Goal: Task Accomplishment & Management: Manage account settings

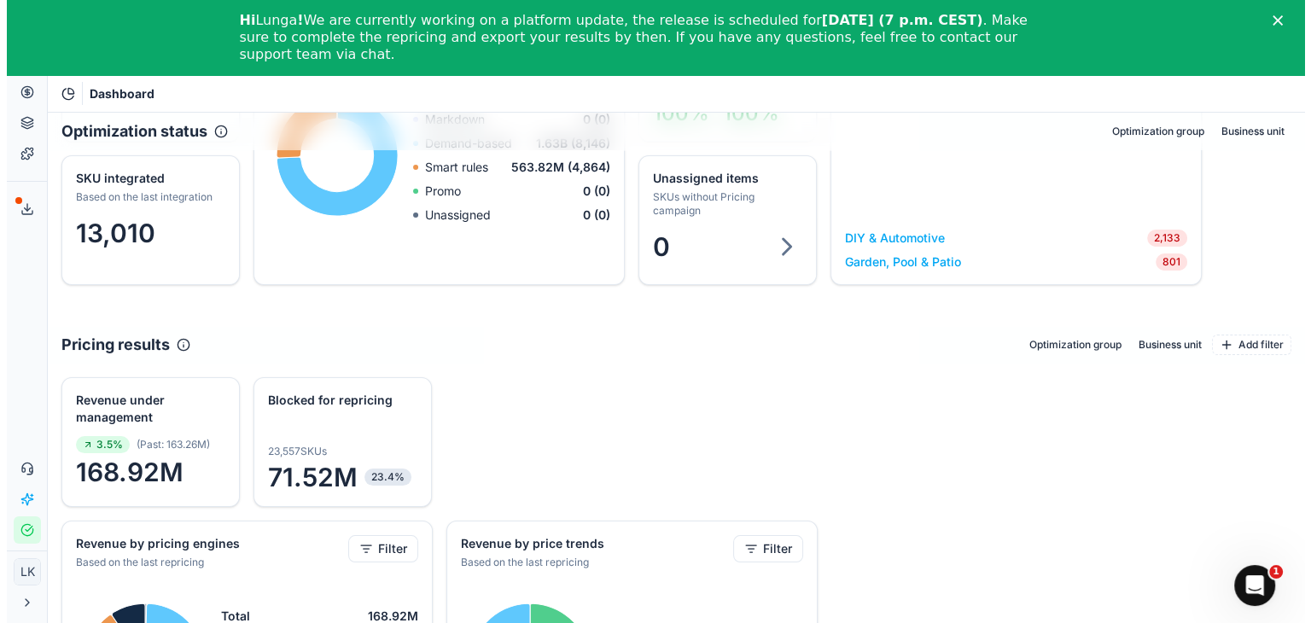
scroll to position [142, 0]
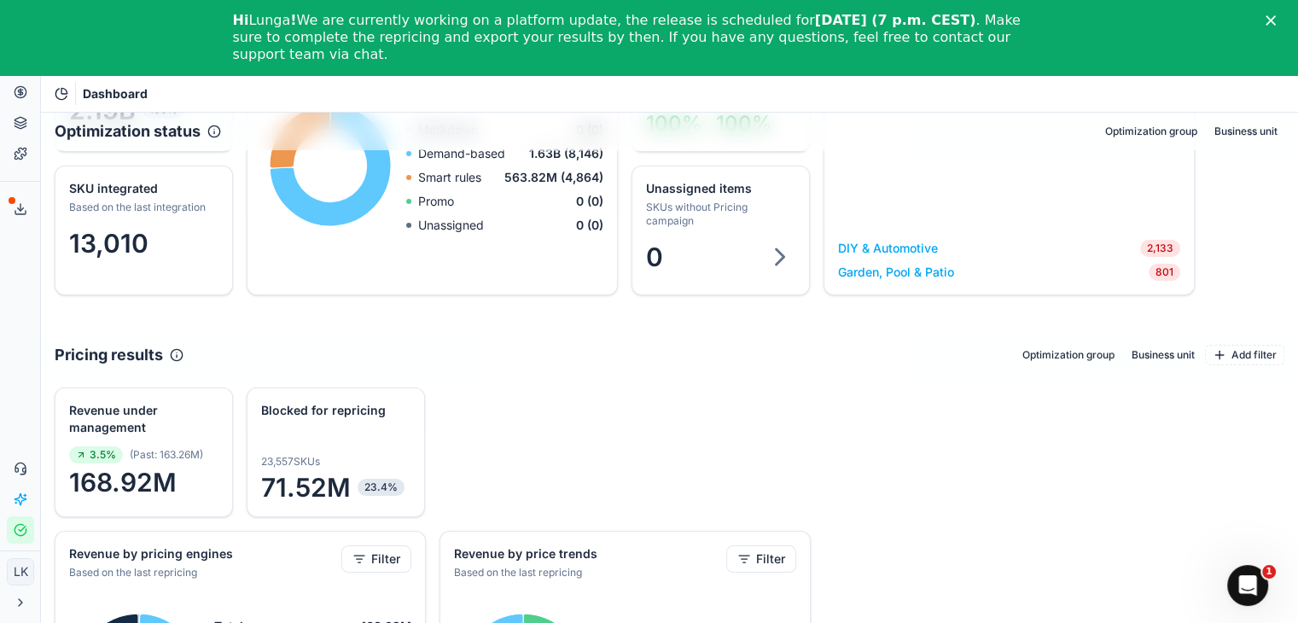
click at [1276, 18] on icon "Close" at bounding box center [1271, 20] width 10 height 10
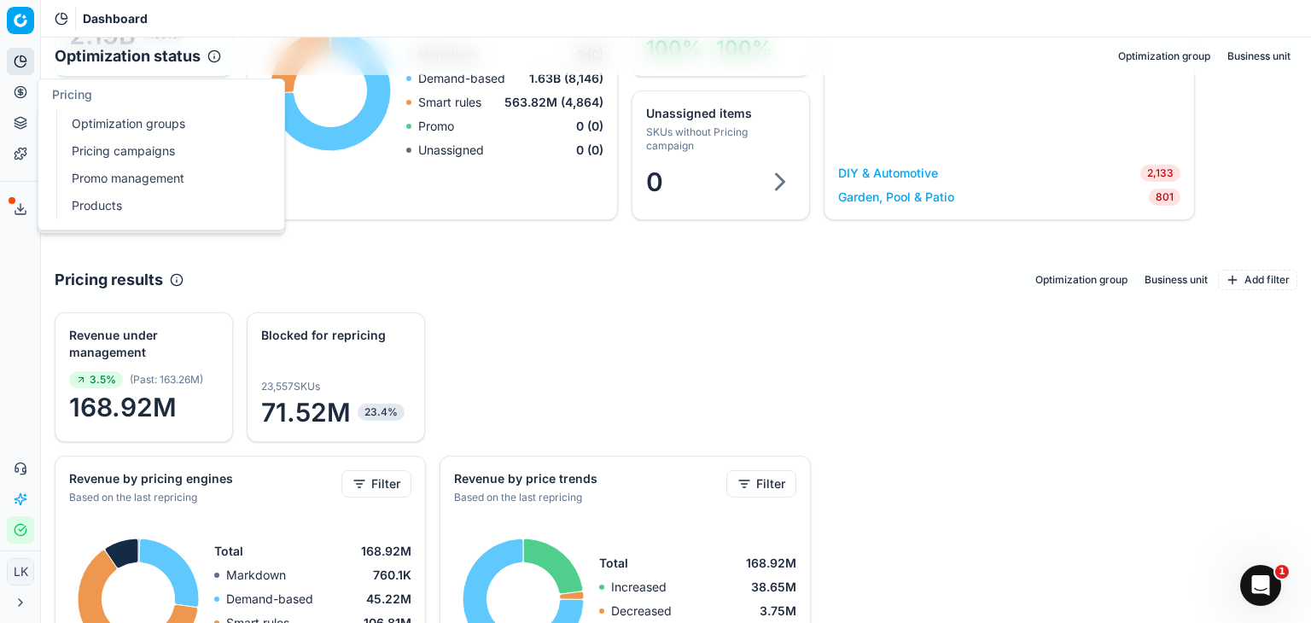
click at [20, 90] on icon at bounding box center [21, 92] width 14 height 14
click at [120, 125] on link "Optimization groups" at bounding box center [164, 124] width 199 height 24
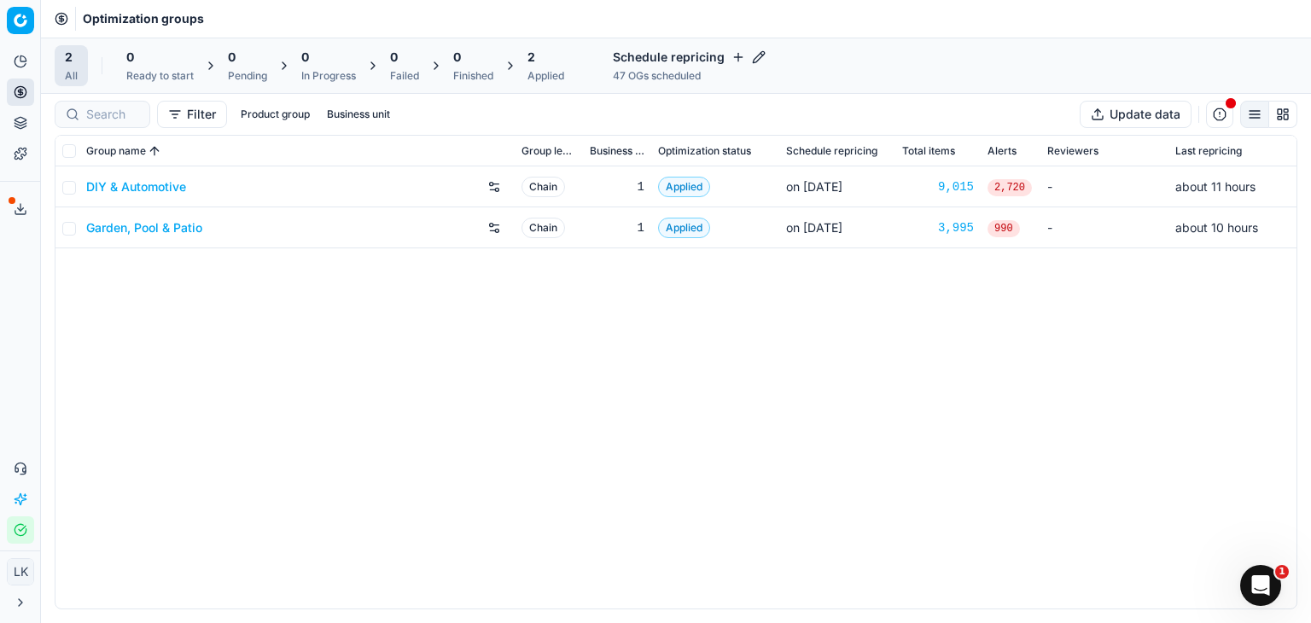
click at [181, 185] on link "DIY & Automotive" at bounding box center [136, 186] width 100 height 17
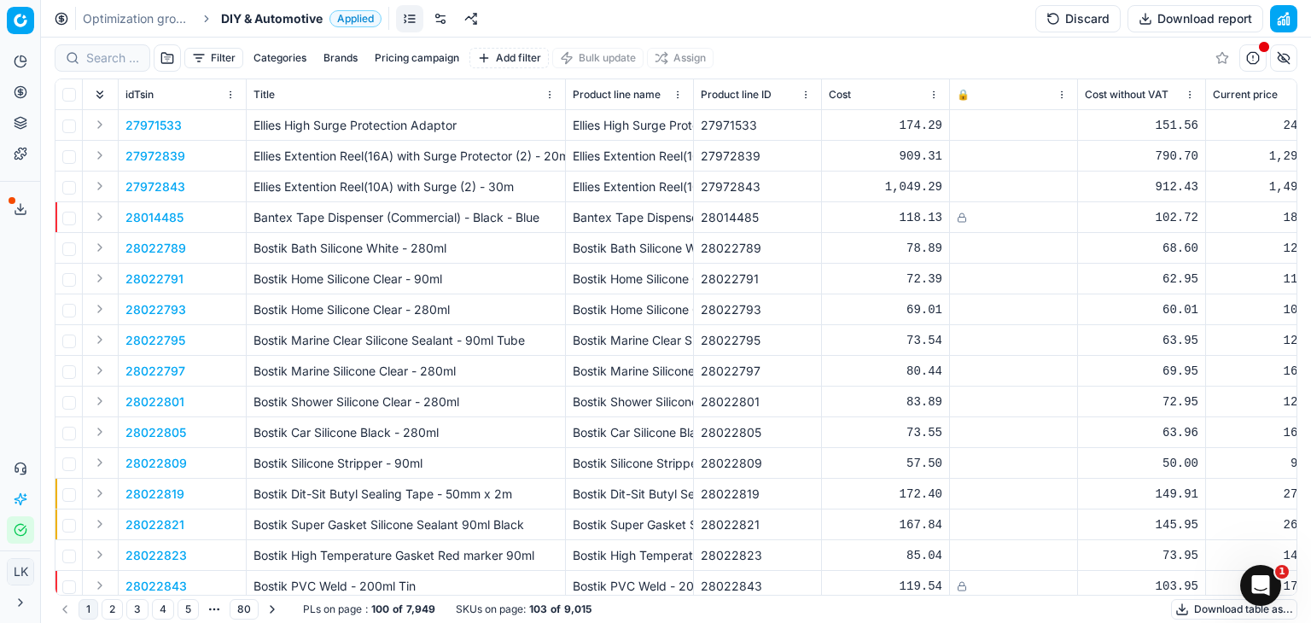
click at [446, 20] on link at bounding box center [440, 18] width 27 height 27
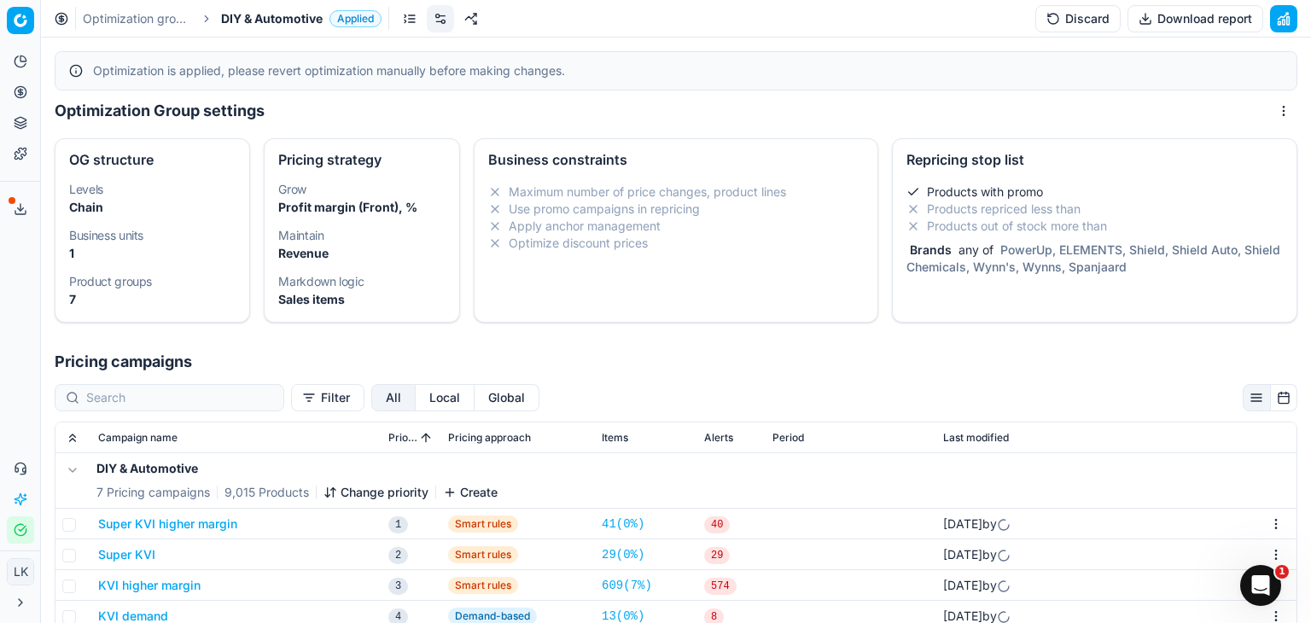
click at [1115, 226] on li "Products out of stock more than" at bounding box center [1094, 226] width 376 height 17
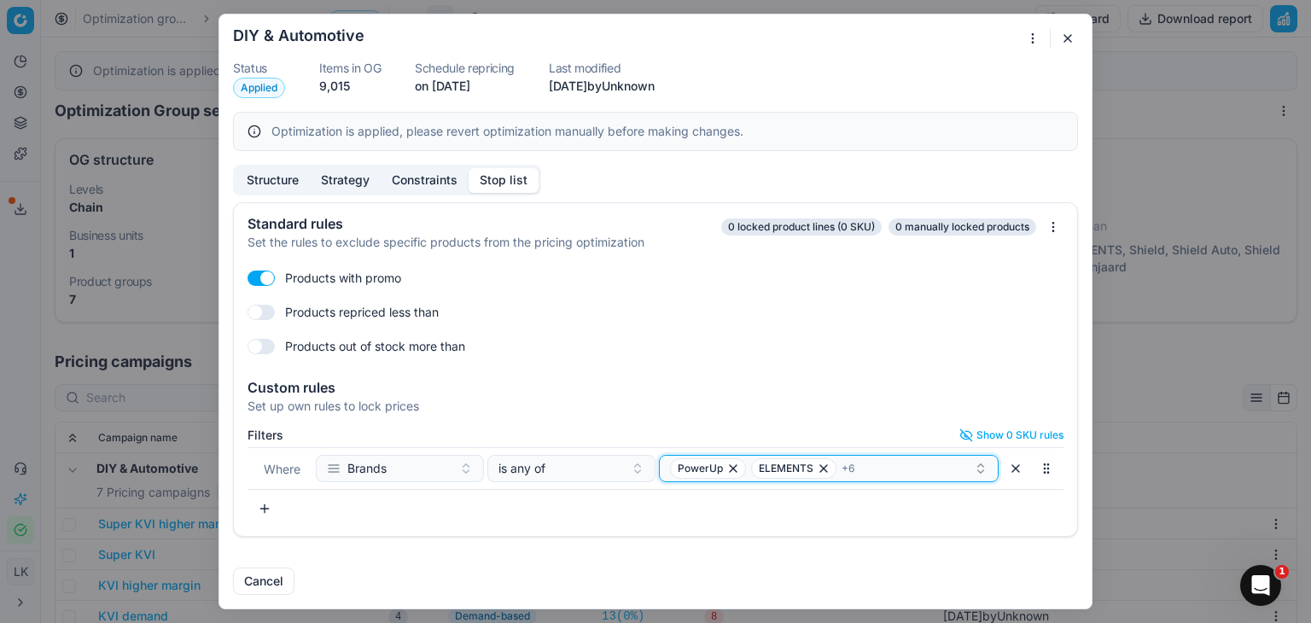
click at [887, 479] on button "PowerUp ELEMENTS + 6" at bounding box center [829, 468] width 340 height 27
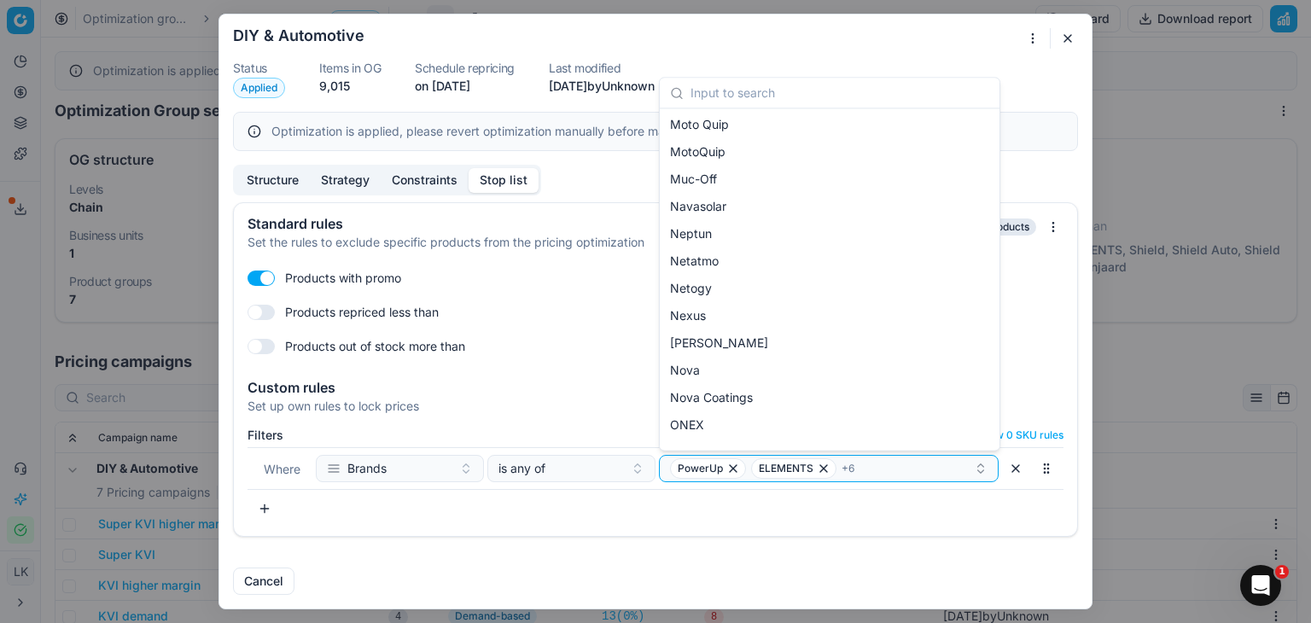
scroll to position [4582, 0]
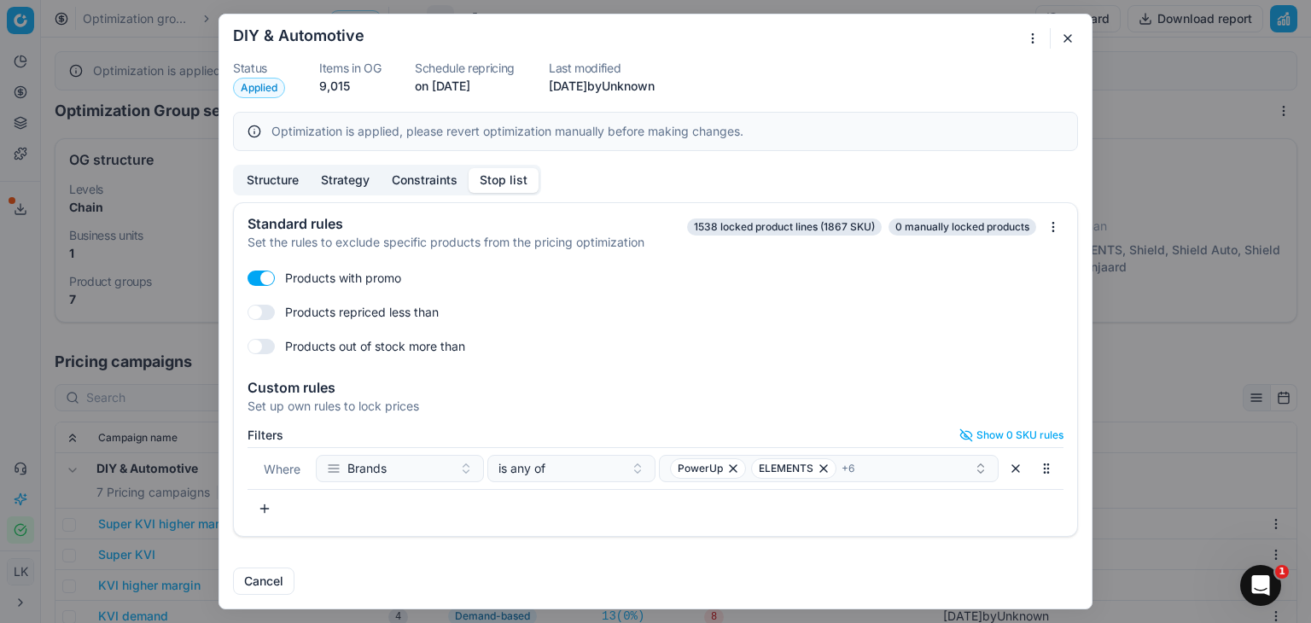
click at [1066, 39] on button "button" at bounding box center [1067, 38] width 20 height 20
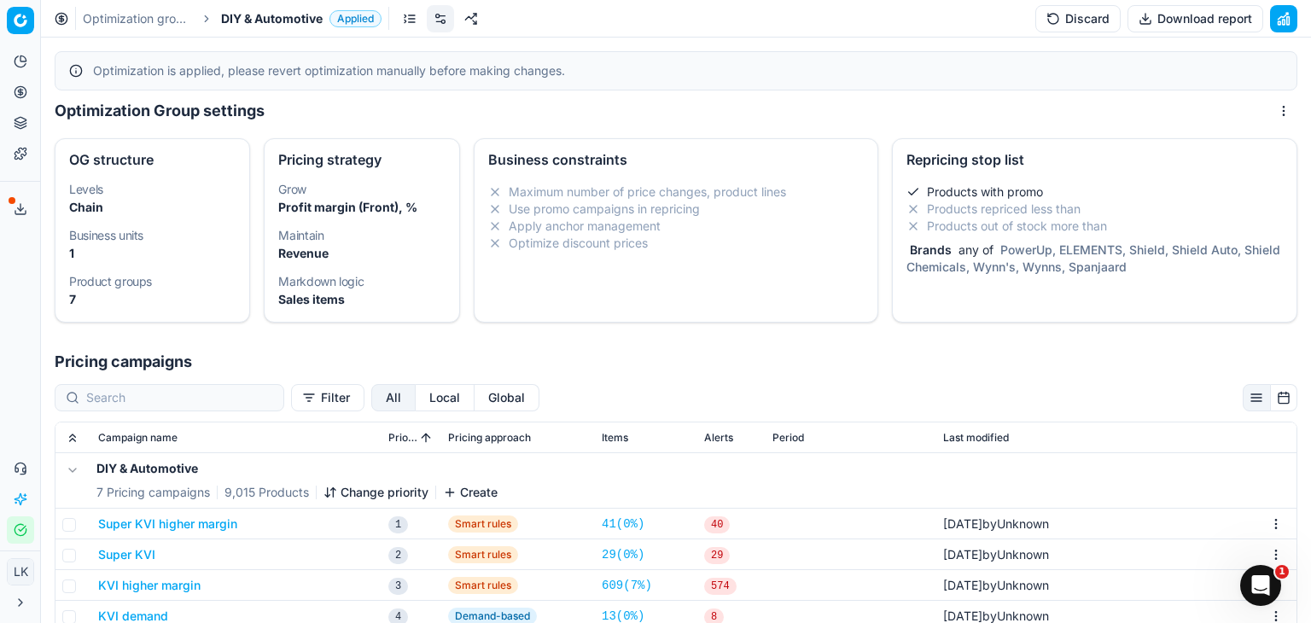
click at [1143, 173] on div "Repricing stop list" at bounding box center [1095, 158] width 404 height 38
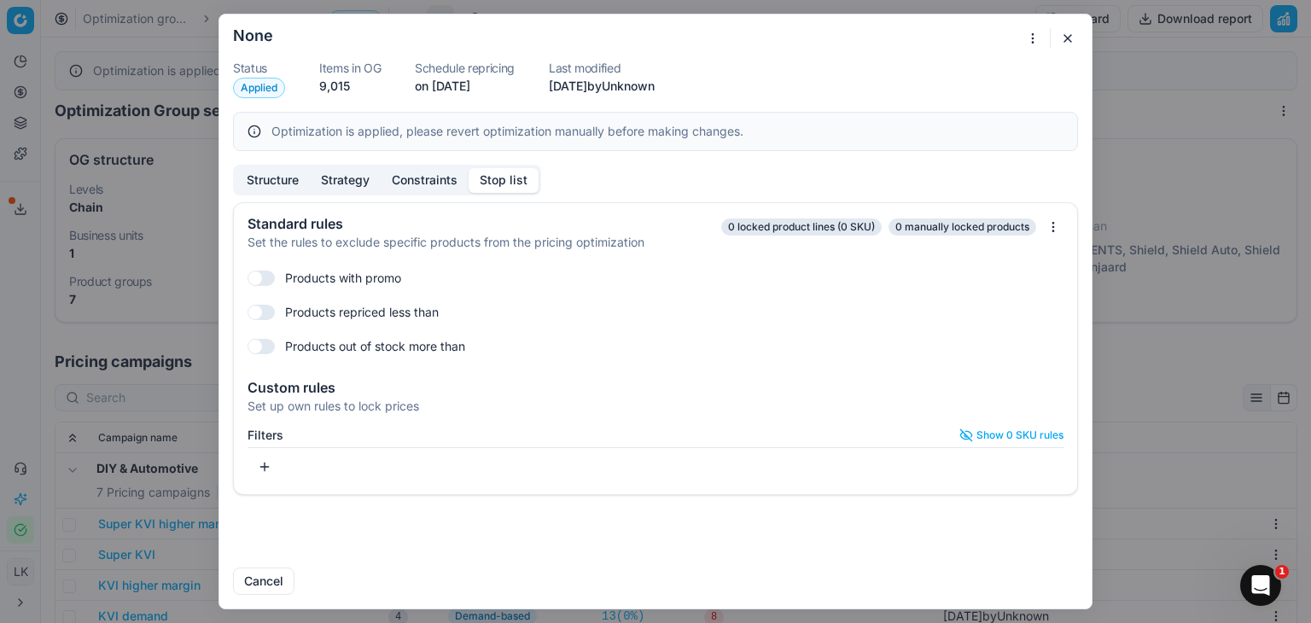
checkbox input "true"
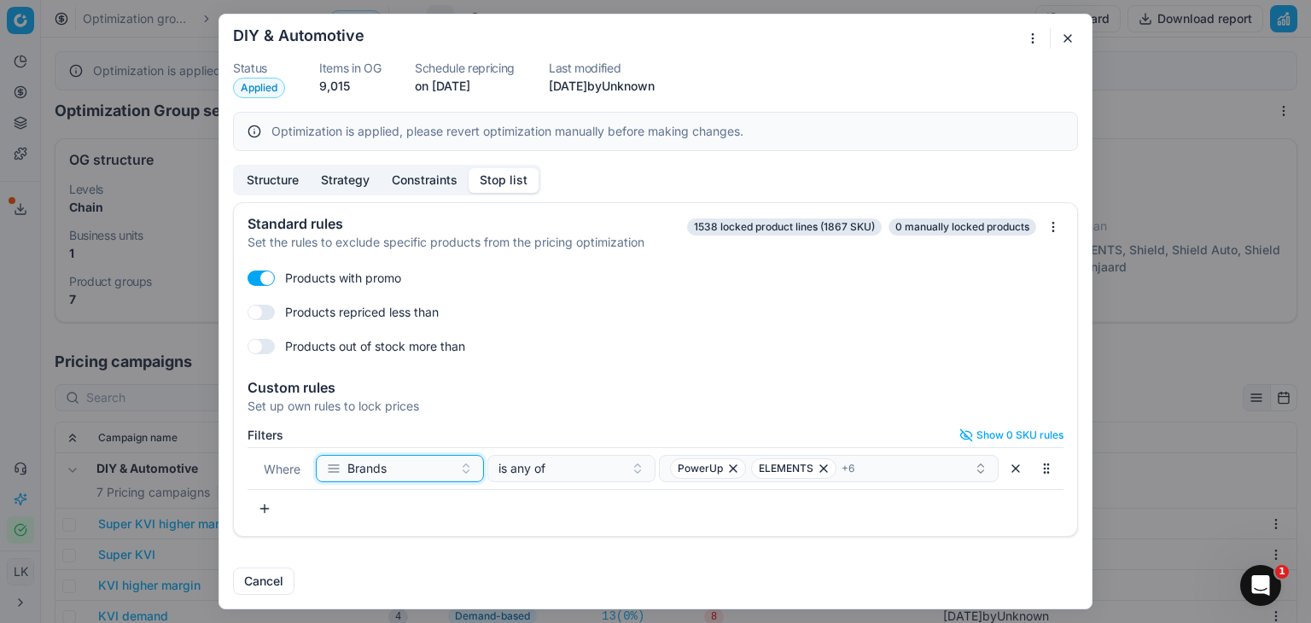
click at [468, 468] on button "Brands" at bounding box center [400, 468] width 168 height 27
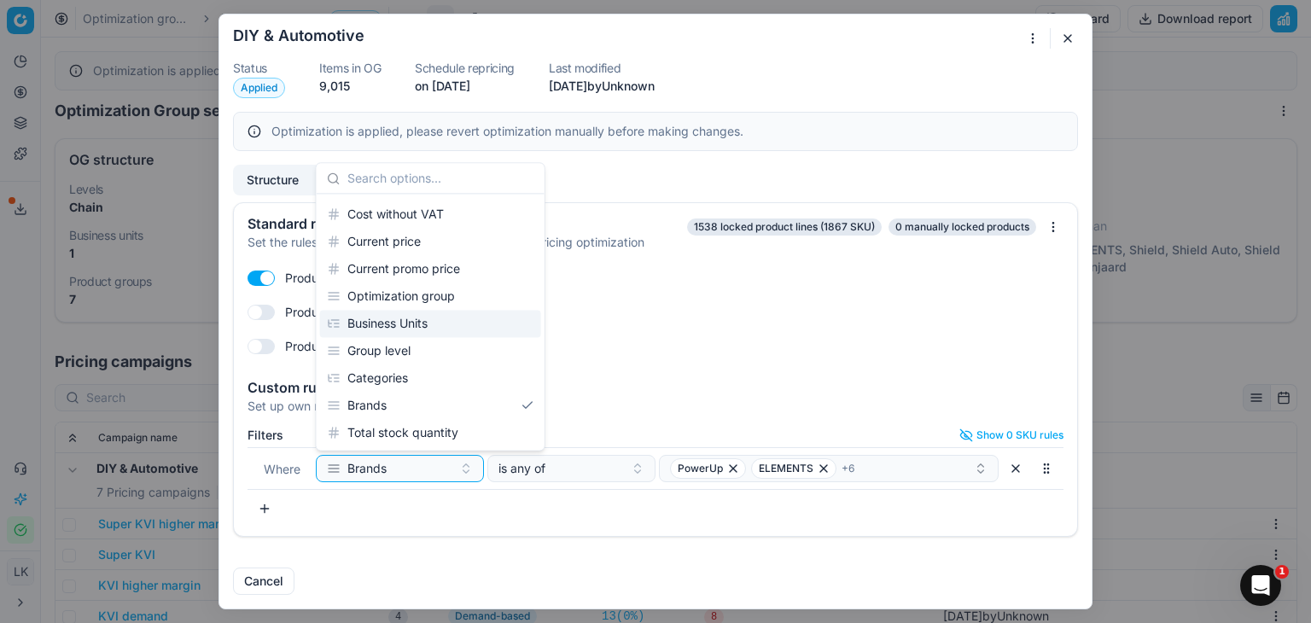
scroll to position [142, 0]
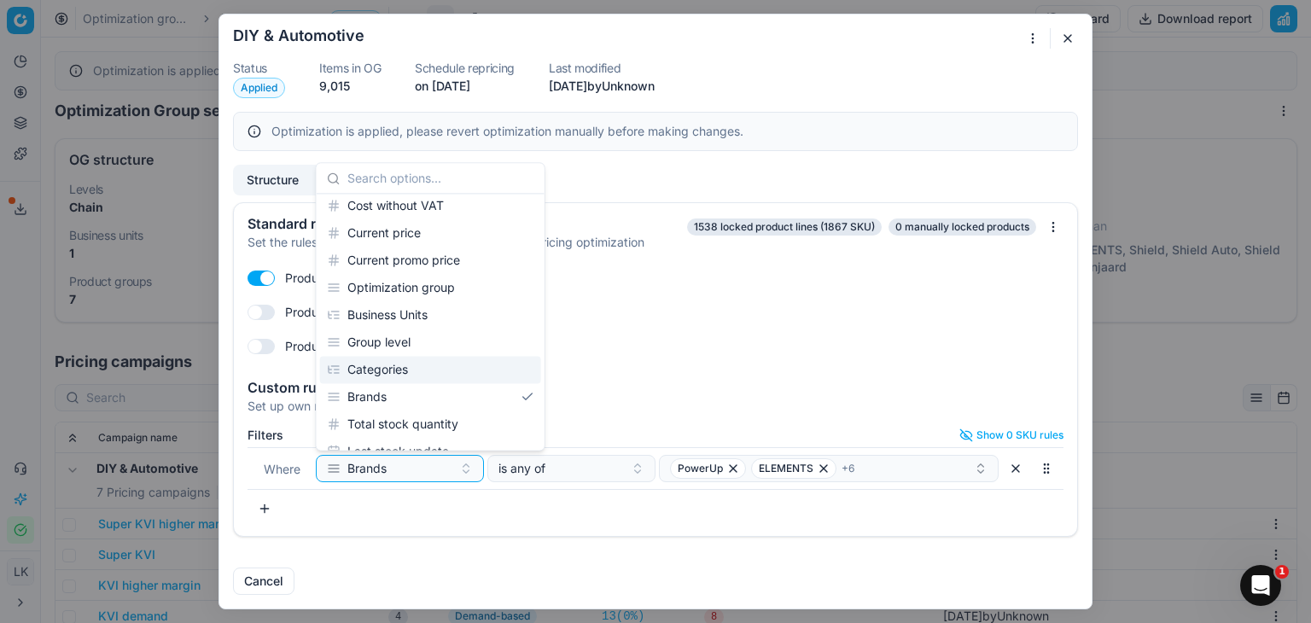
click at [447, 364] on div "Categories" at bounding box center [430, 369] width 221 height 27
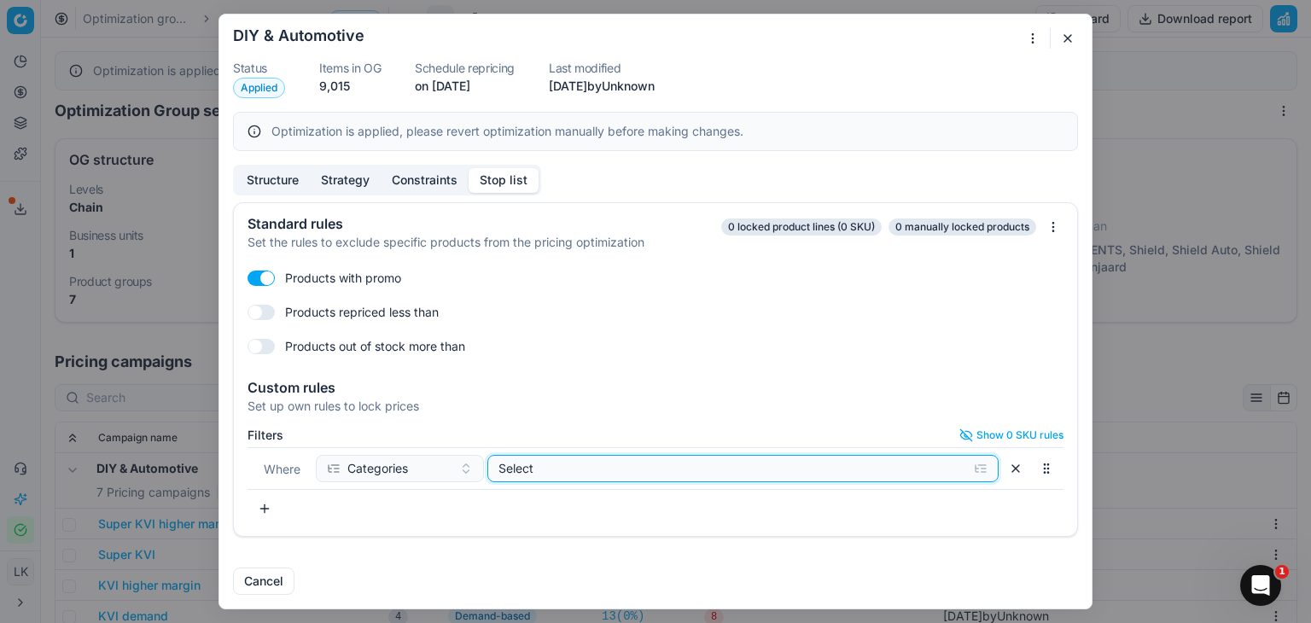
click at [625, 471] on div "Select" at bounding box center [729, 468] width 462 height 17
click at [1074, 38] on button "button" at bounding box center [1067, 38] width 20 height 20
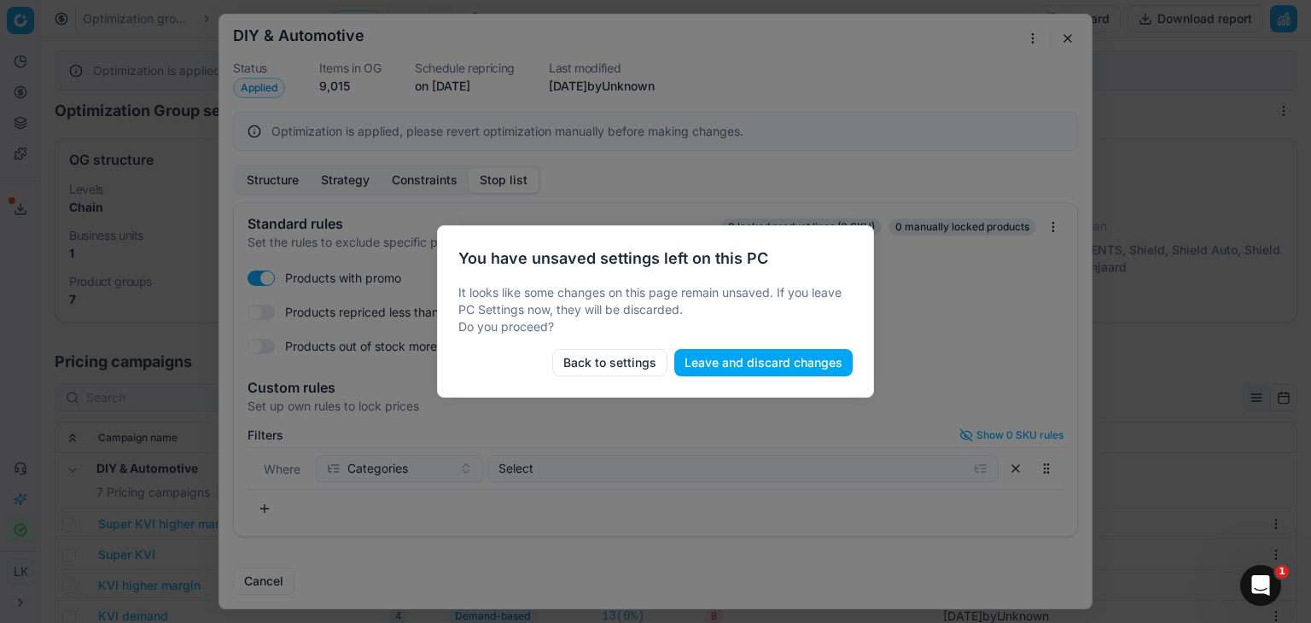
click at [733, 366] on button "Leave and discard changes" at bounding box center [763, 362] width 178 height 27
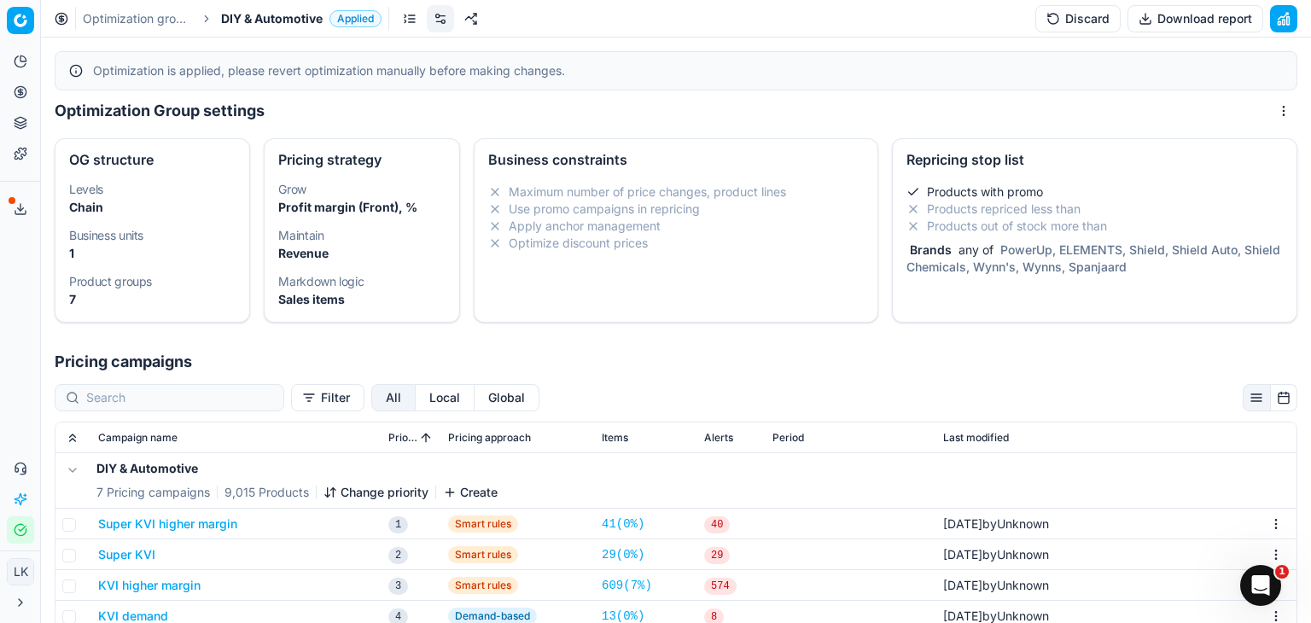
click at [1010, 299] on div "Repricing stop list Products with promo Products repriced less than Products ou…" at bounding box center [1094, 230] width 405 height 184
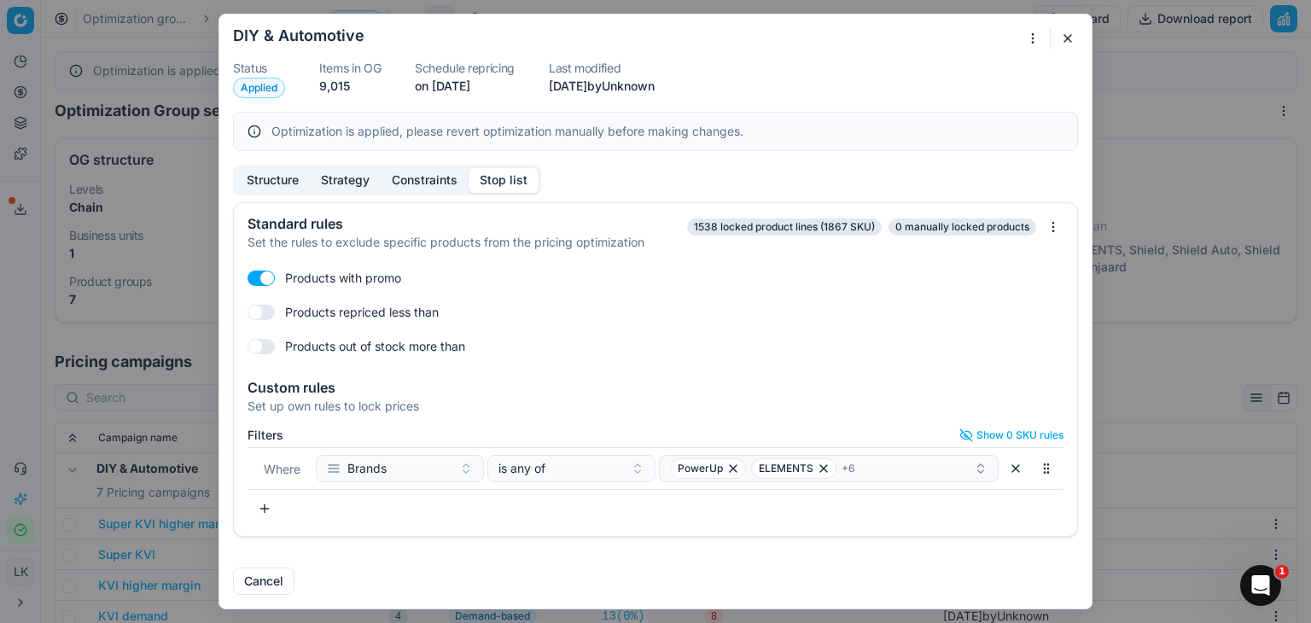
click at [263, 512] on button "button" at bounding box center [264, 508] width 34 height 27
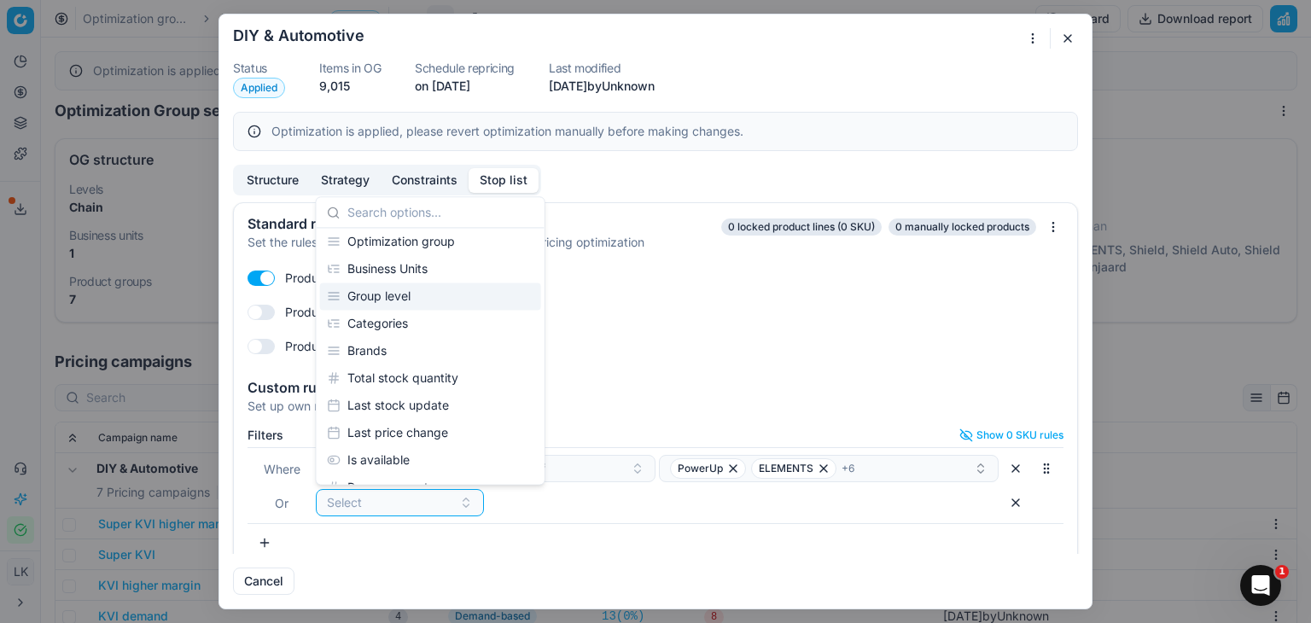
scroll to position [227, 0]
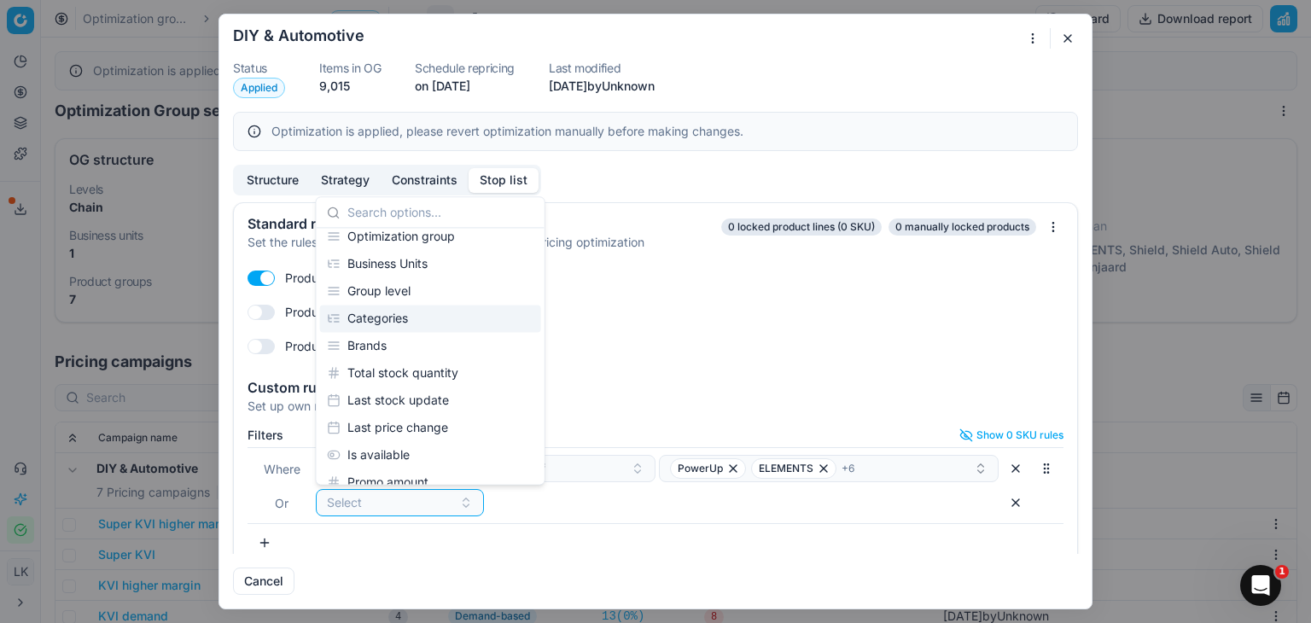
click at [405, 315] on div "Categories" at bounding box center [430, 318] width 221 height 27
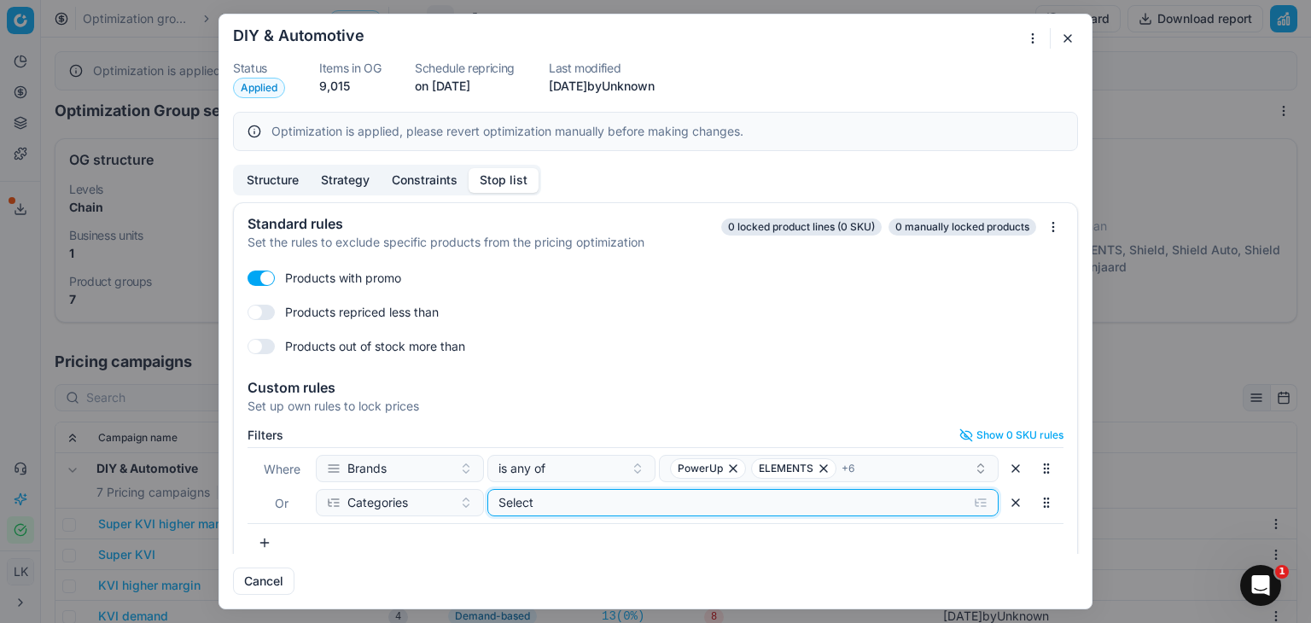
click at [564, 503] on div "Select" at bounding box center [729, 502] width 462 height 17
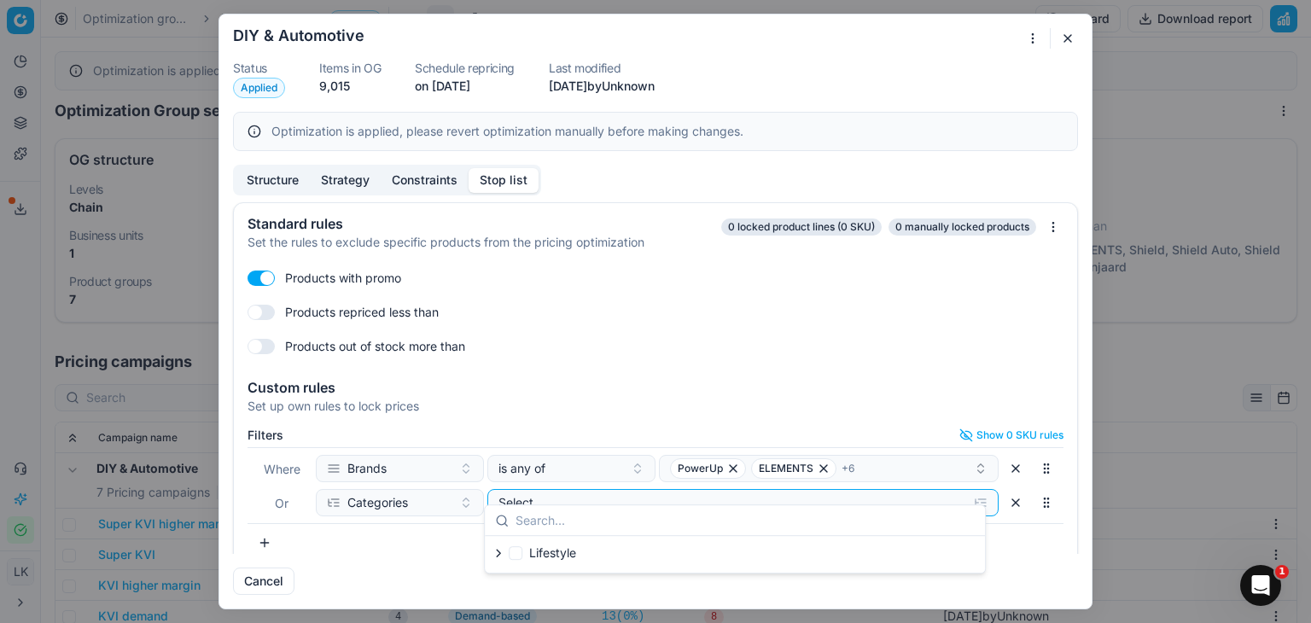
scroll to position [15, 0]
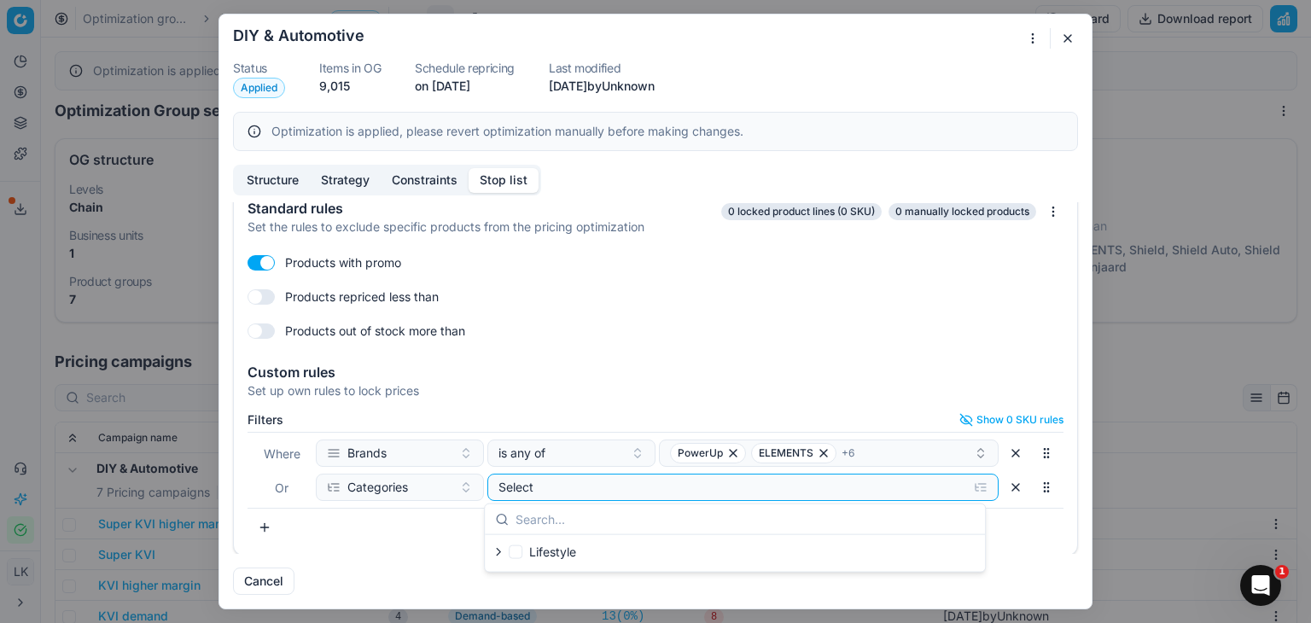
click at [496, 552] on icon "button" at bounding box center [499, 552] width 14 height 14
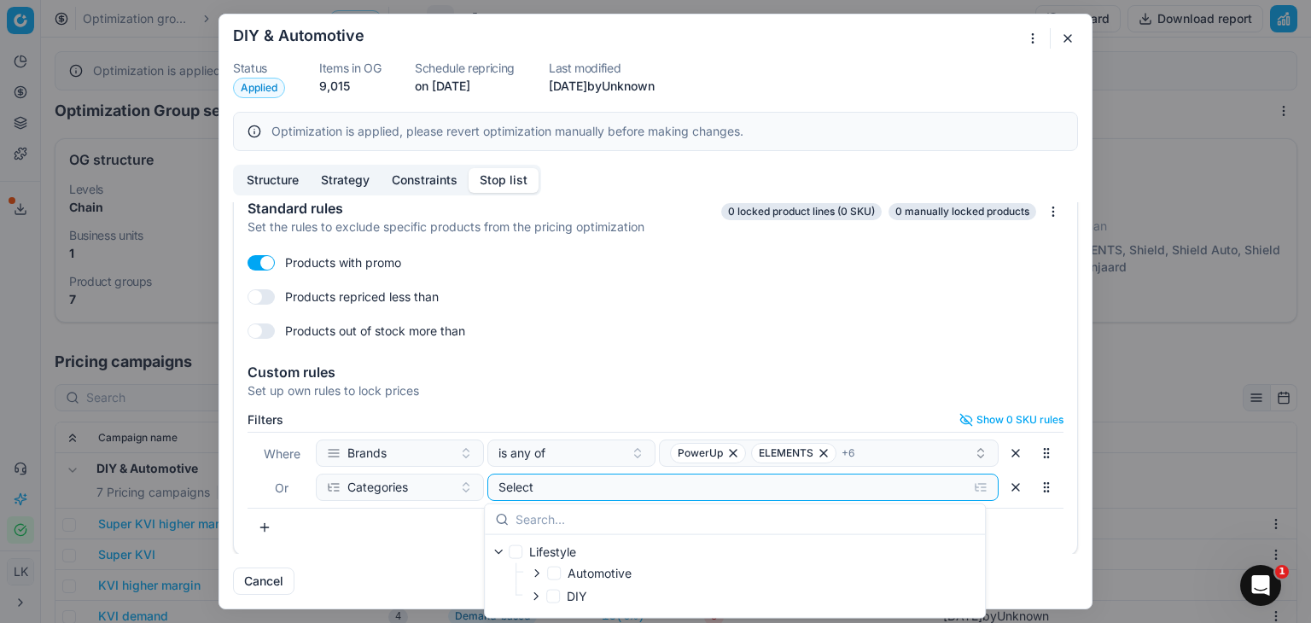
click at [538, 573] on icon "button" at bounding box center [536, 573] width 3 height 7
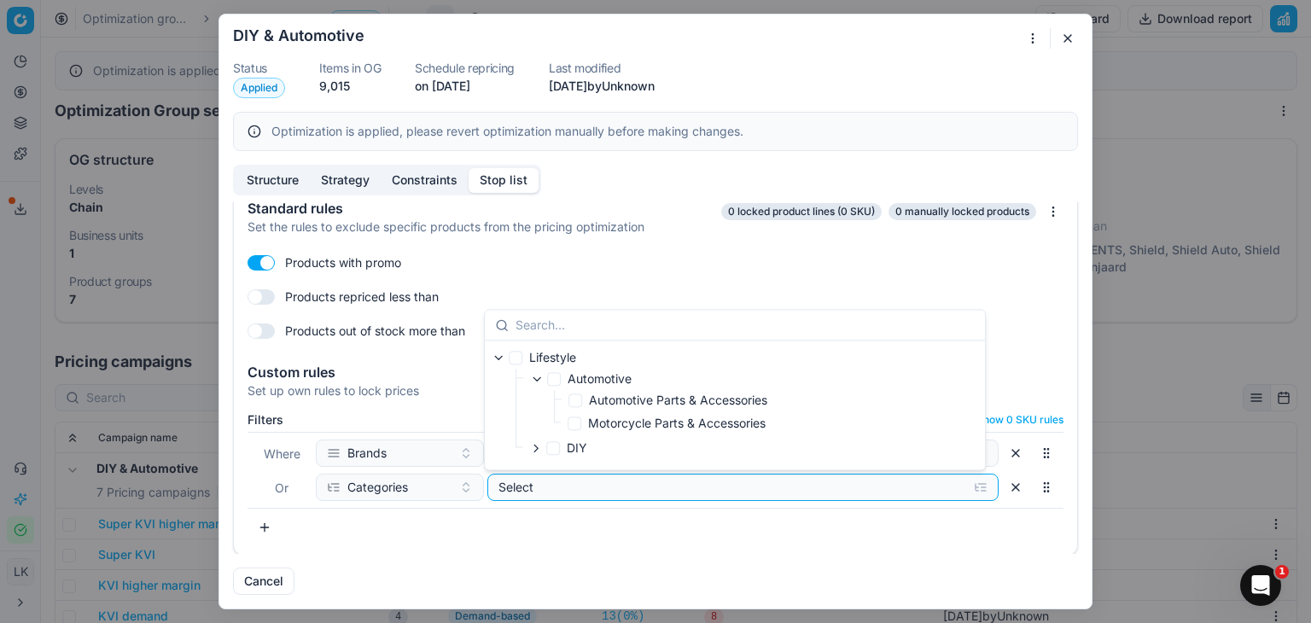
click at [561, 379] on label "Automotive" at bounding box center [589, 378] width 84 height 17
click at [561, 379] on input "Automotive" at bounding box center [554, 379] width 14 height 14
checkbox input "true"
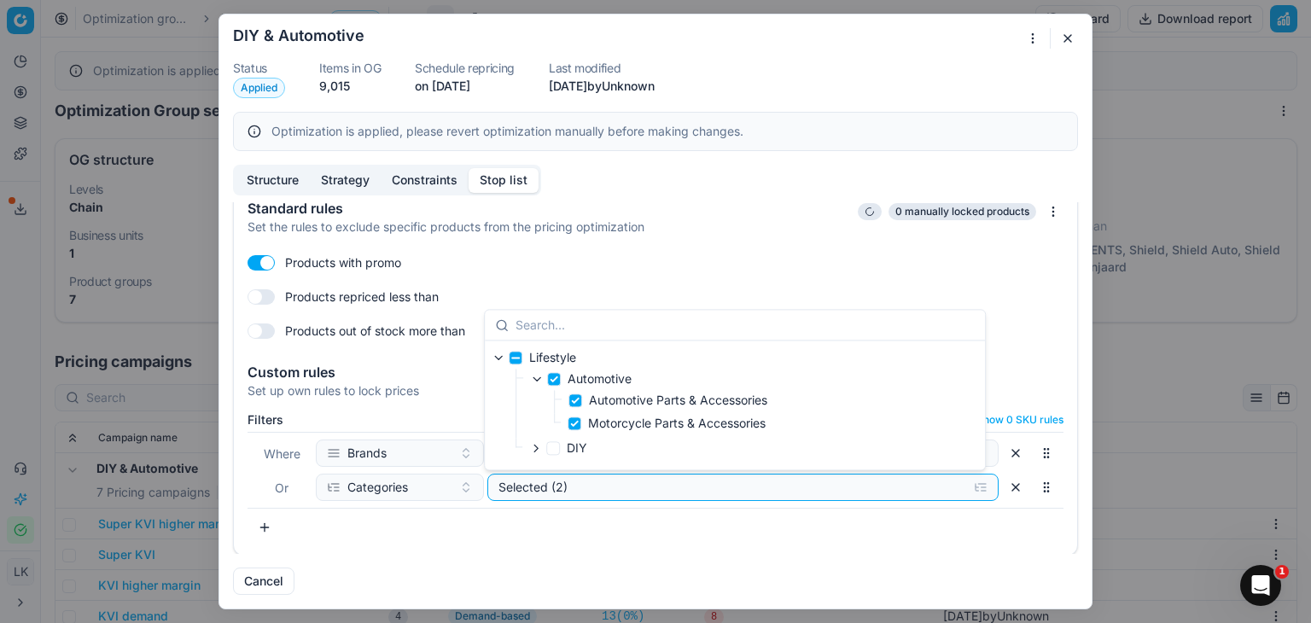
click at [676, 544] on div "Filters Show 0 SKU rules Where Brands is any of PowerUp ELEMENTS + 6 Or Categor…" at bounding box center [655, 480] width 843 height 148
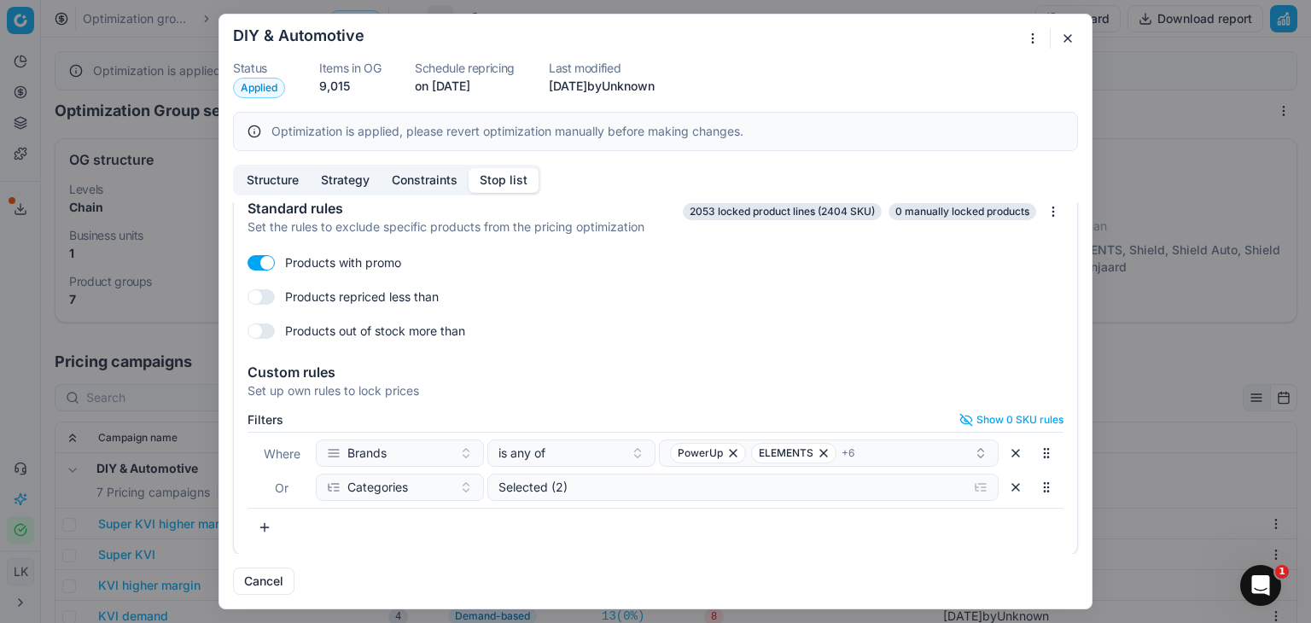
click at [1068, 42] on button "button" at bounding box center [1067, 38] width 20 height 20
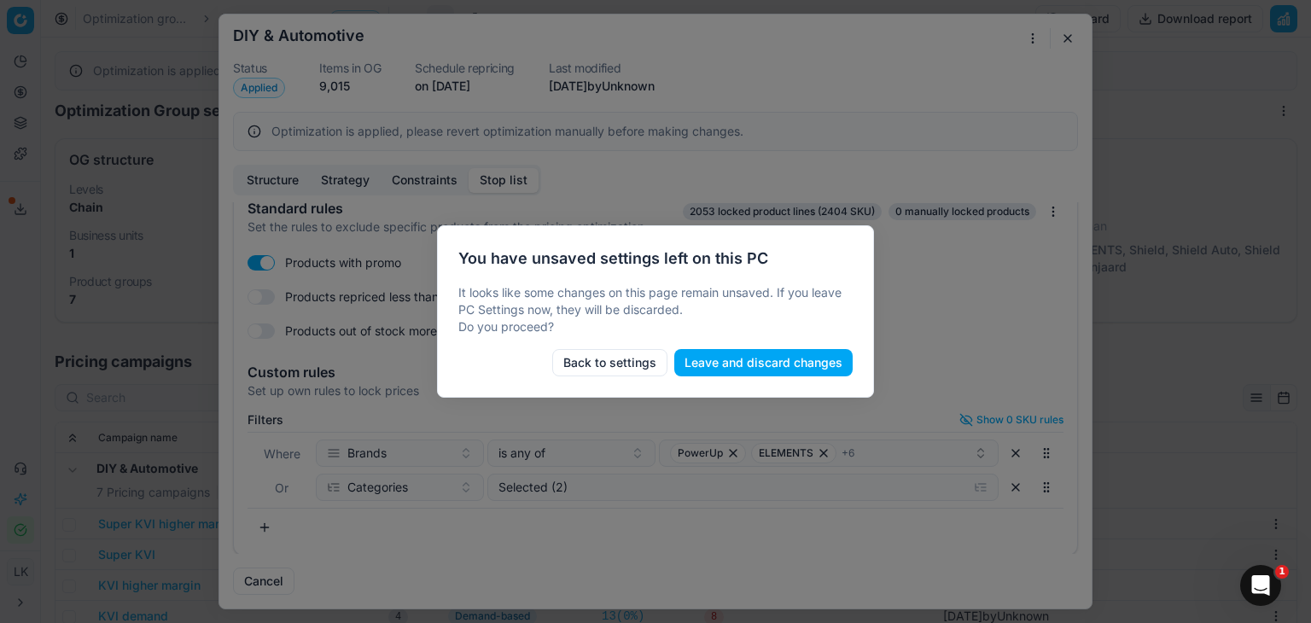
click at [601, 363] on button "Back to settings" at bounding box center [609, 362] width 115 height 27
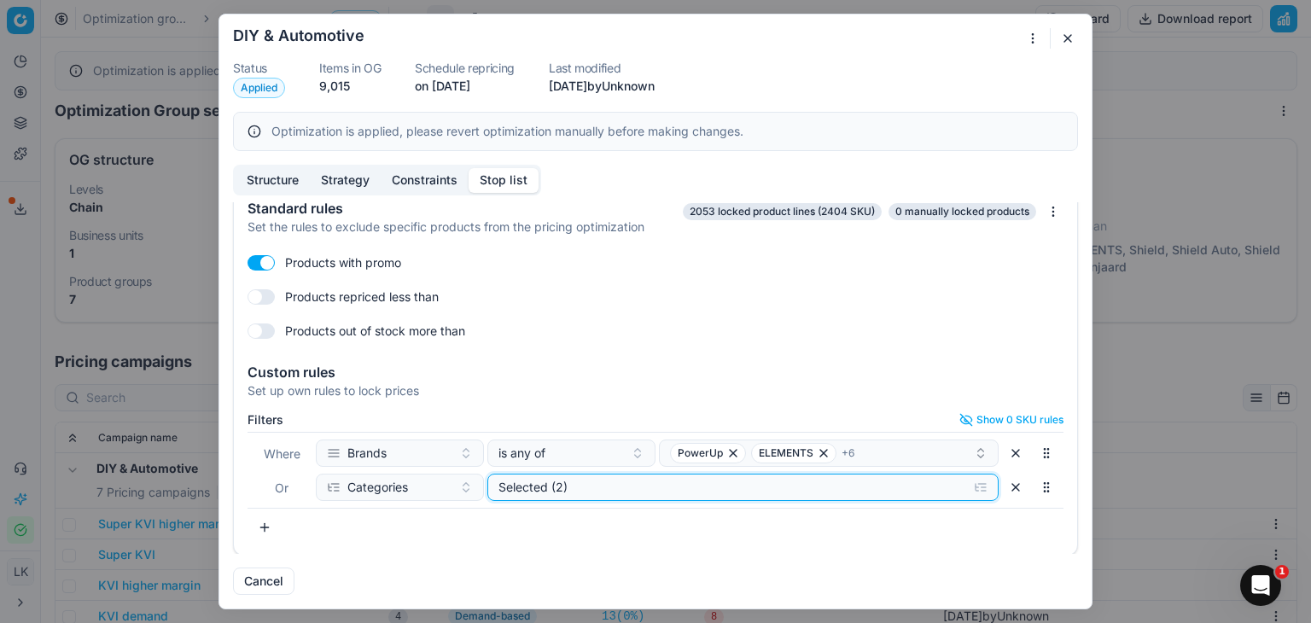
click at [666, 492] on div "Selected (2)" at bounding box center [729, 487] width 462 height 17
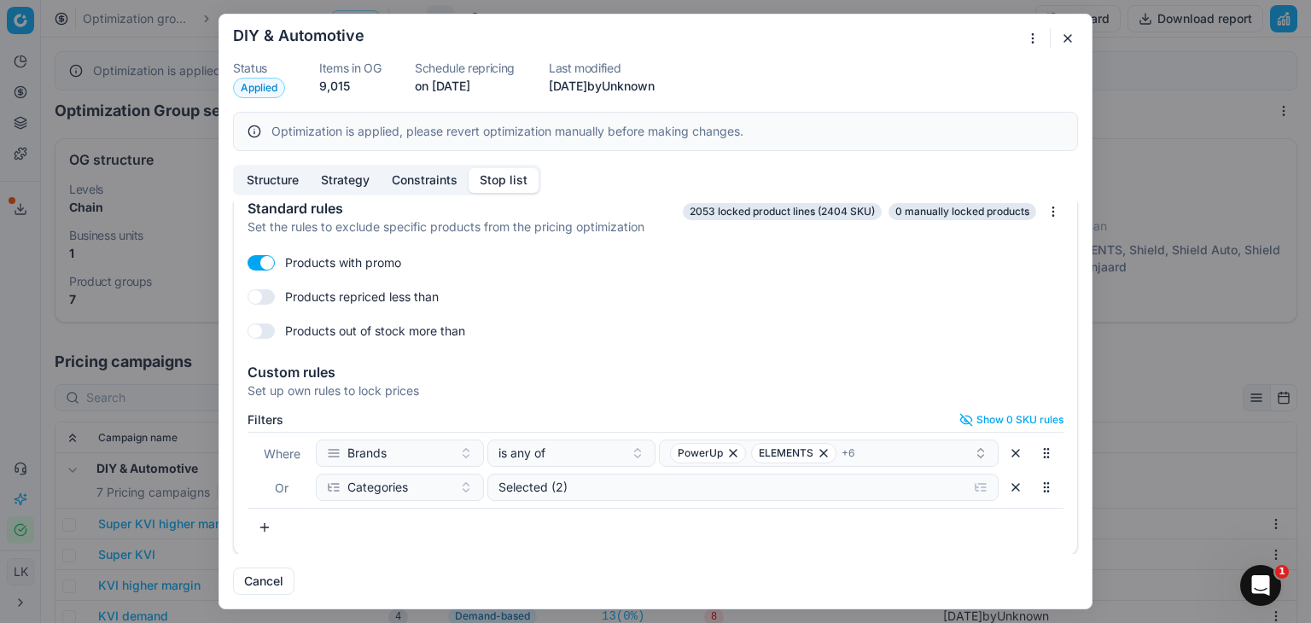
click at [748, 342] on div "Products out of stock more than" at bounding box center [655, 330] width 816 height 27
click at [733, 556] on div "Cancel" at bounding box center [655, 574] width 845 height 41
click at [272, 90] on span "Applied" at bounding box center [259, 88] width 52 height 20
click at [1025, 36] on div "Oprimization group is saving... DIY & Automotive Status Applied Items in OG 9,0…" at bounding box center [655, 311] width 1311 height 623
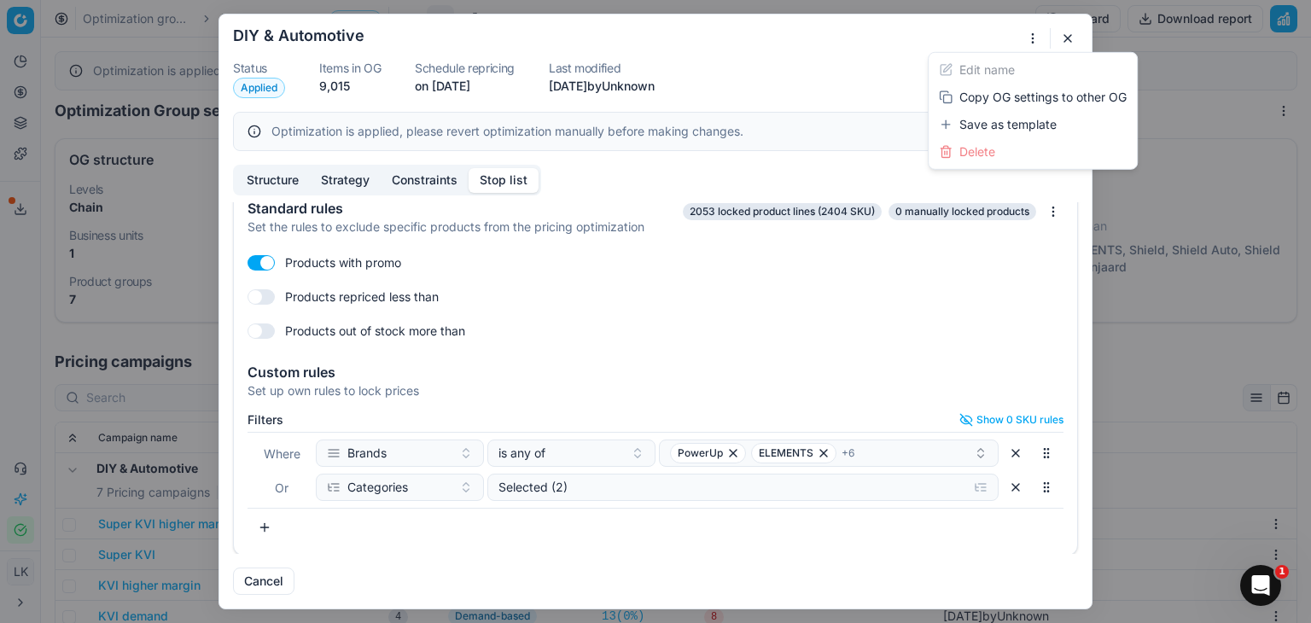
click at [1025, 36] on div "Oprimization group is saving... DIY & Automotive Status Applied Items in OG 9,0…" at bounding box center [655, 311] width 1311 height 623
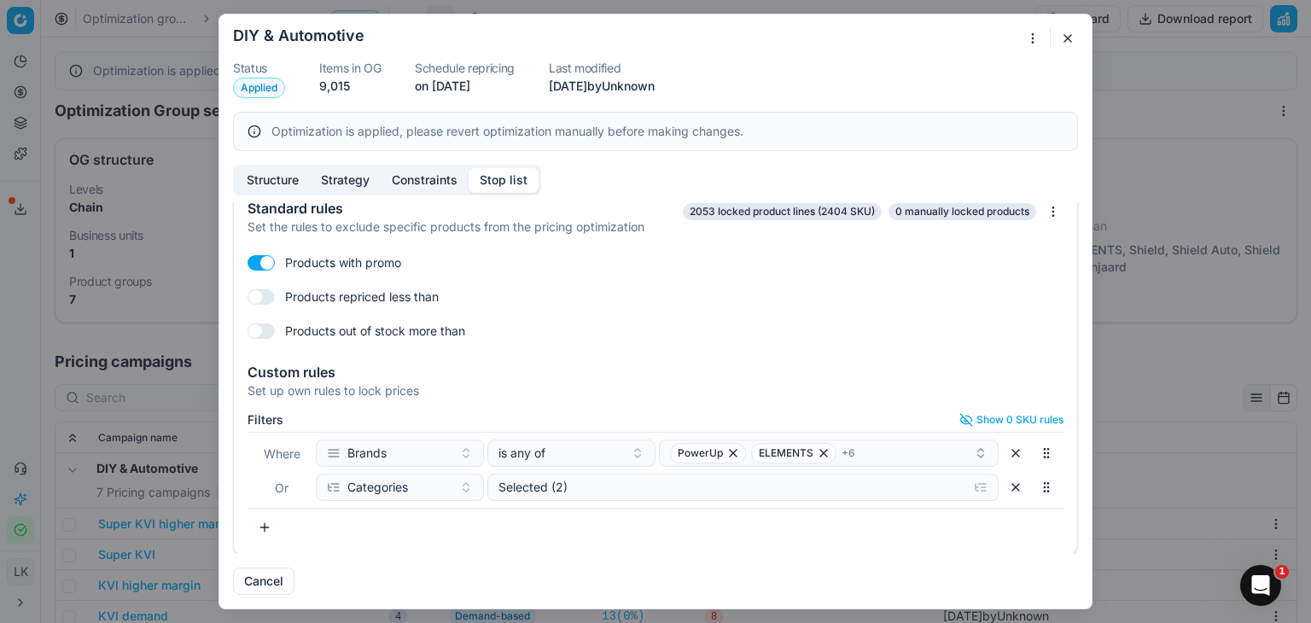
click at [1031, 35] on div "Oprimization group is saving... DIY & Automotive Status Applied Items in OG 9,0…" at bounding box center [655, 311] width 1311 height 623
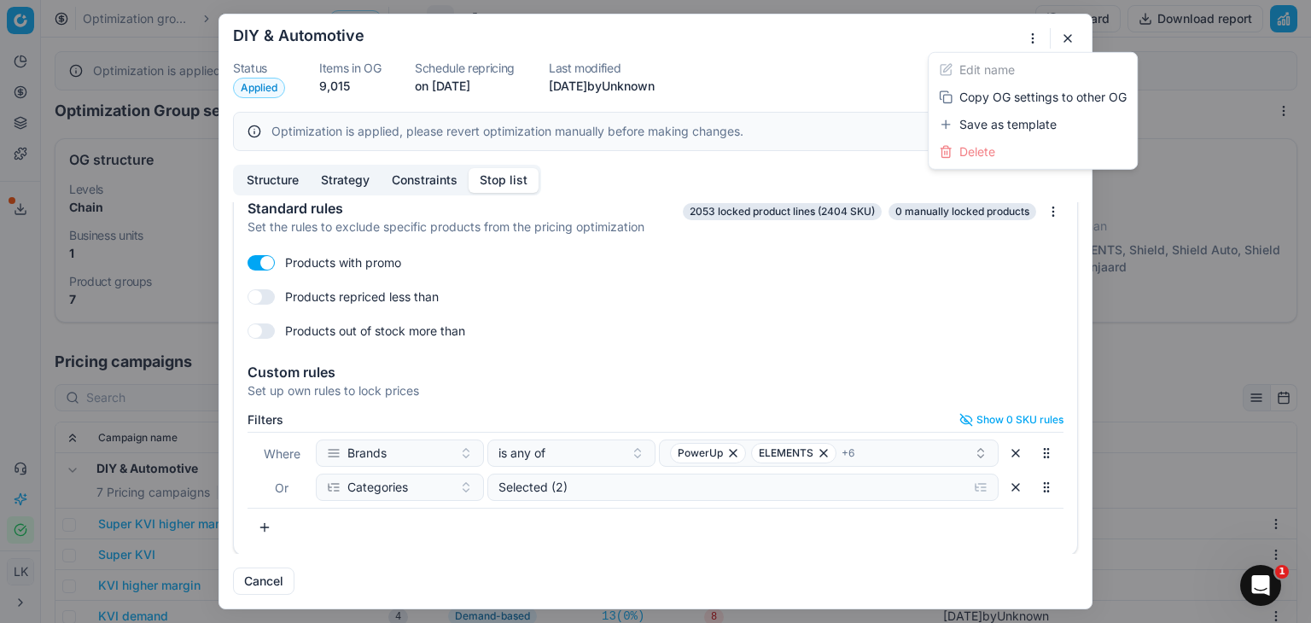
click at [1031, 35] on div "Oprimization group is saving... DIY & Automotive Status Applied Items in OG 9,0…" at bounding box center [655, 311] width 1311 height 623
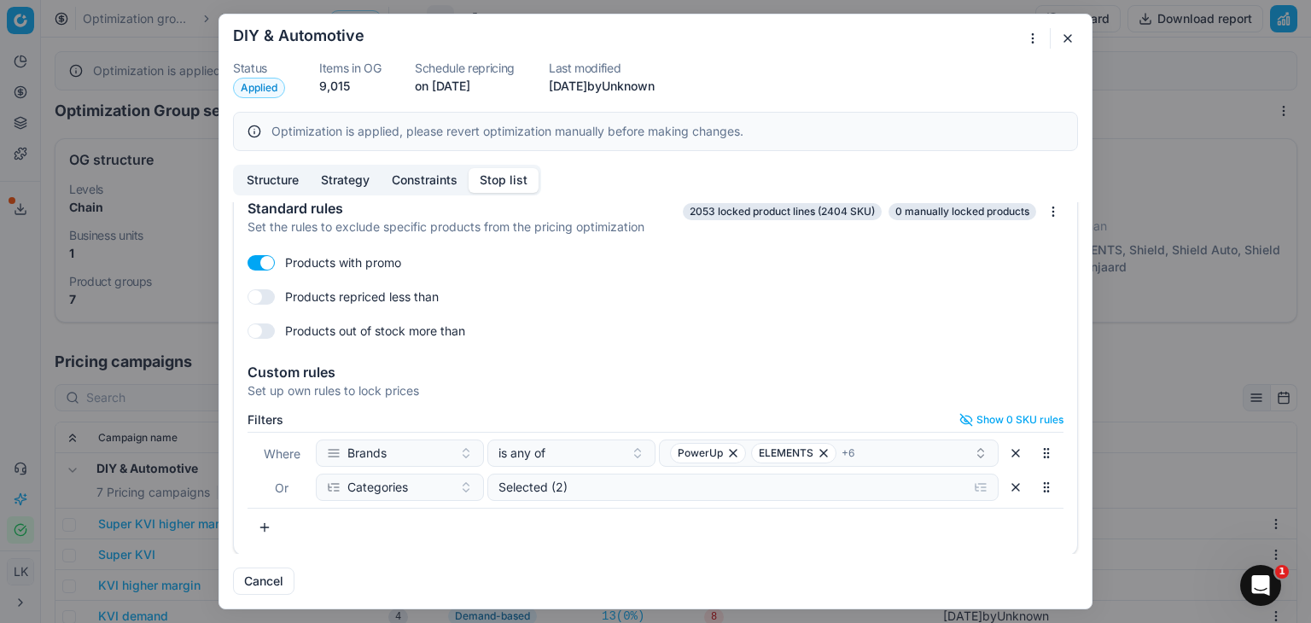
click at [553, 544] on div "Filters Show 0 SKU rules Where Brands is any of PowerUp ELEMENTS + 6 Or Categor…" at bounding box center [655, 480] width 843 height 148
click at [460, 541] on div "Filters Show 0 SKU rules Where Brands is any of PowerUp ELEMENTS + 6 Or Categor…" at bounding box center [655, 480] width 843 height 148
click at [587, 392] on div "Set up own rules to lock prices" at bounding box center [655, 390] width 816 height 17
click at [715, 554] on div "Cancel" at bounding box center [655, 574] width 845 height 41
click at [947, 555] on div "Cancel" at bounding box center [655, 574] width 845 height 41
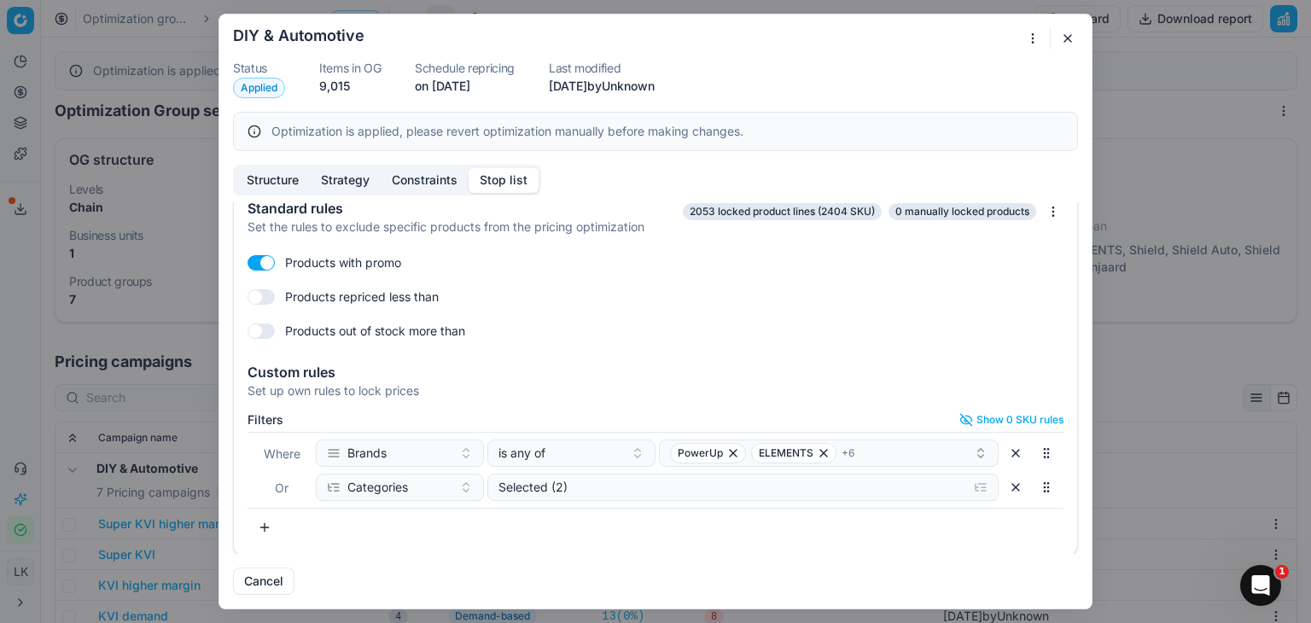
click at [1068, 38] on button "button" at bounding box center [1067, 38] width 20 height 20
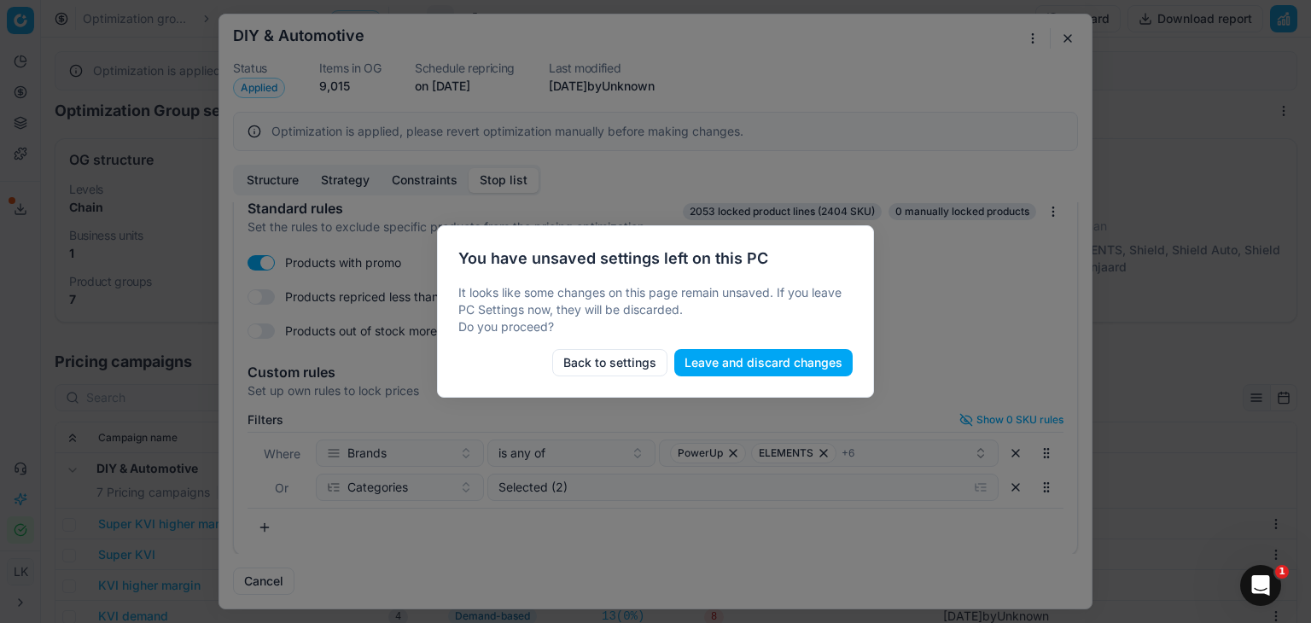
click at [705, 365] on button "Leave and discard changes" at bounding box center [763, 362] width 178 height 27
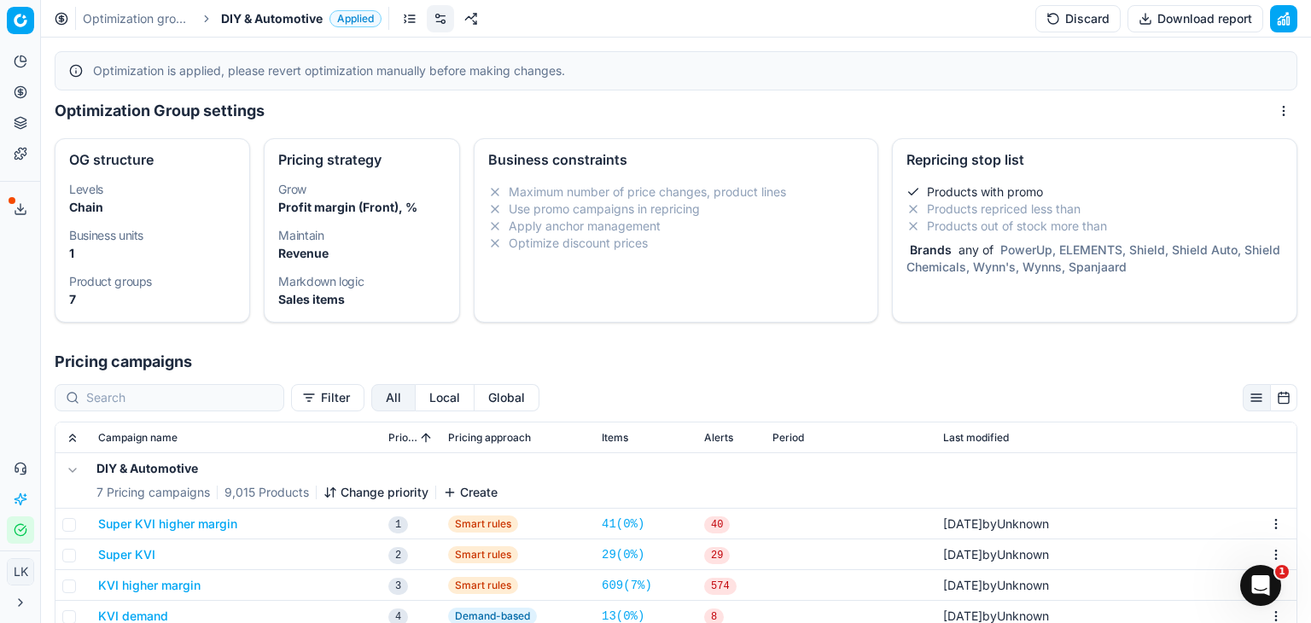
click at [1073, 23] on button "Discard" at bounding box center [1077, 18] width 85 height 27
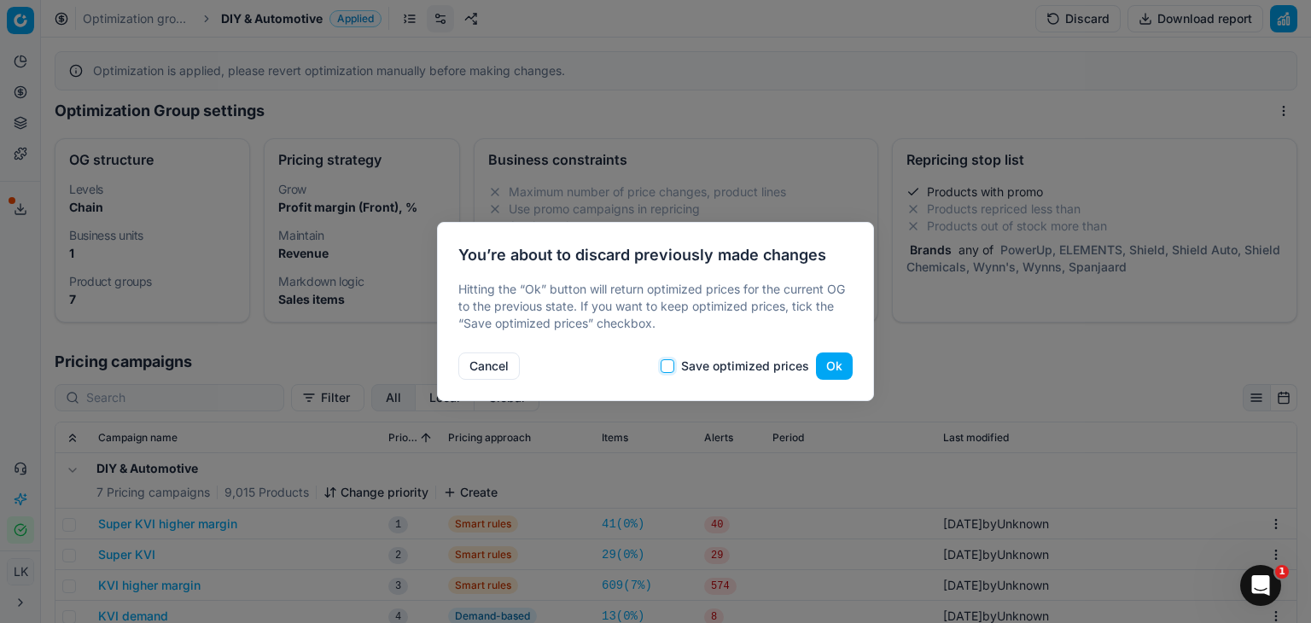
click at [669, 367] on input "Save optimized prices" at bounding box center [667, 366] width 14 height 14
checkbox input "true"
click at [829, 365] on button "Ok" at bounding box center [834, 365] width 37 height 27
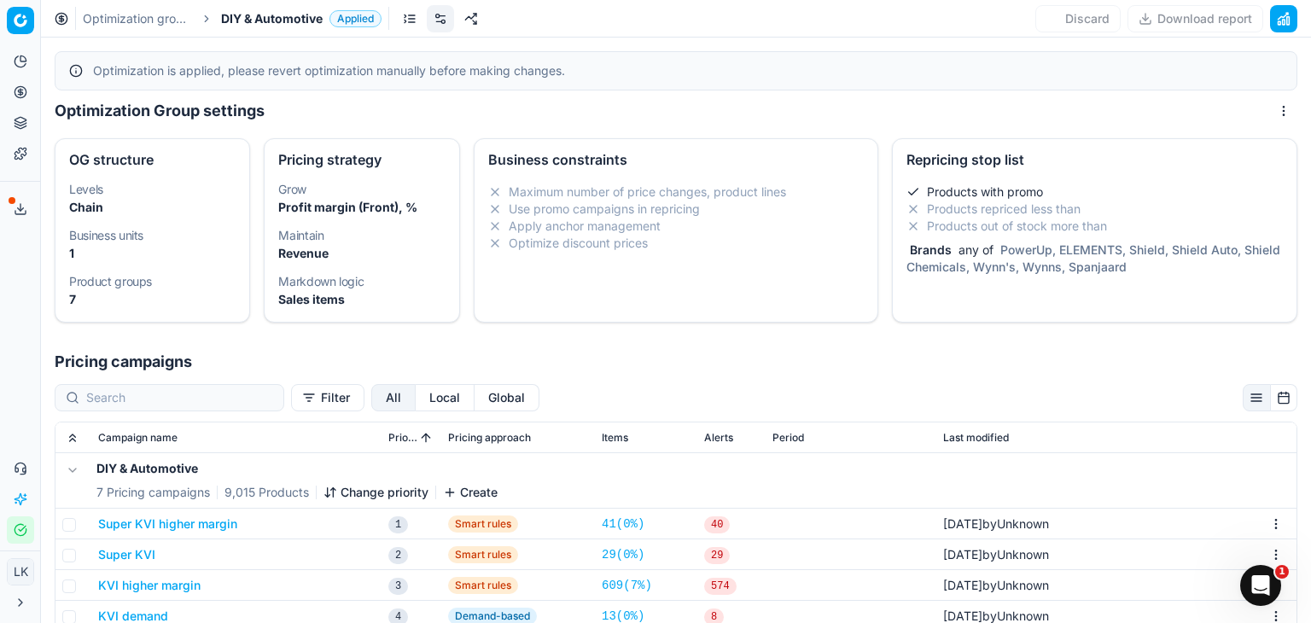
click at [1155, 284] on div "Products with promo Products repriced less than Products out of stock more than…" at bounding box center [1095, 233] width 404 height 113
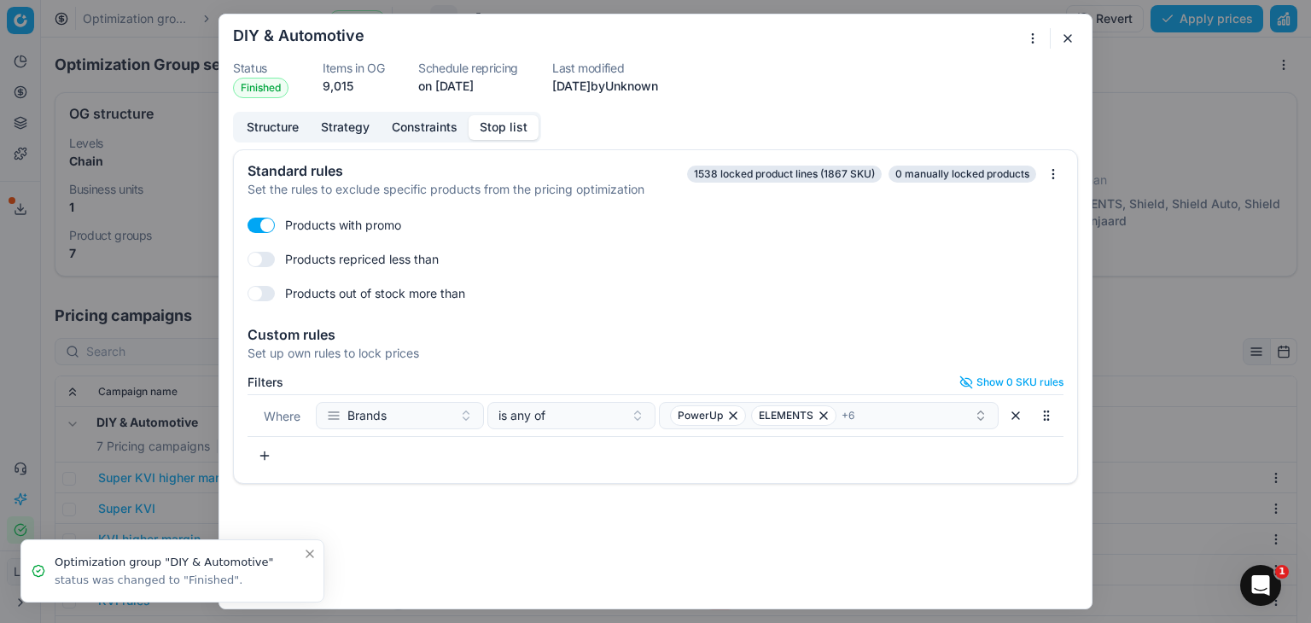
click at [269, 451] on button "button" at bounding box center [264, 455] width 34 height 27
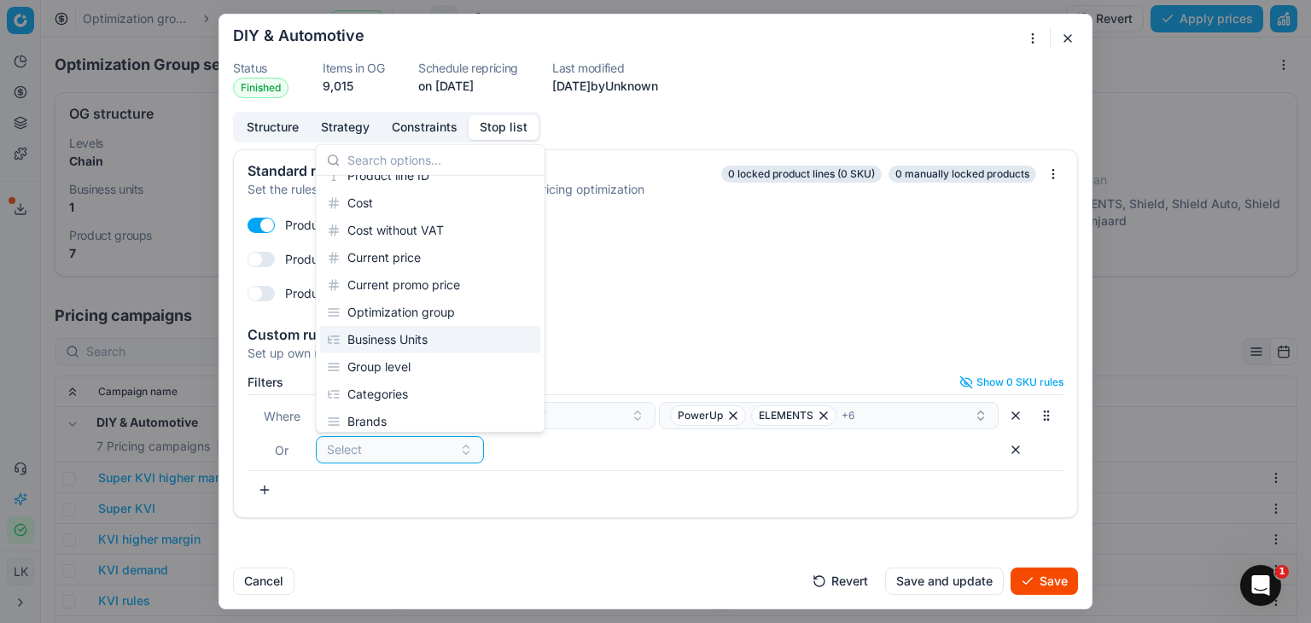
scroll to position [142, 0]
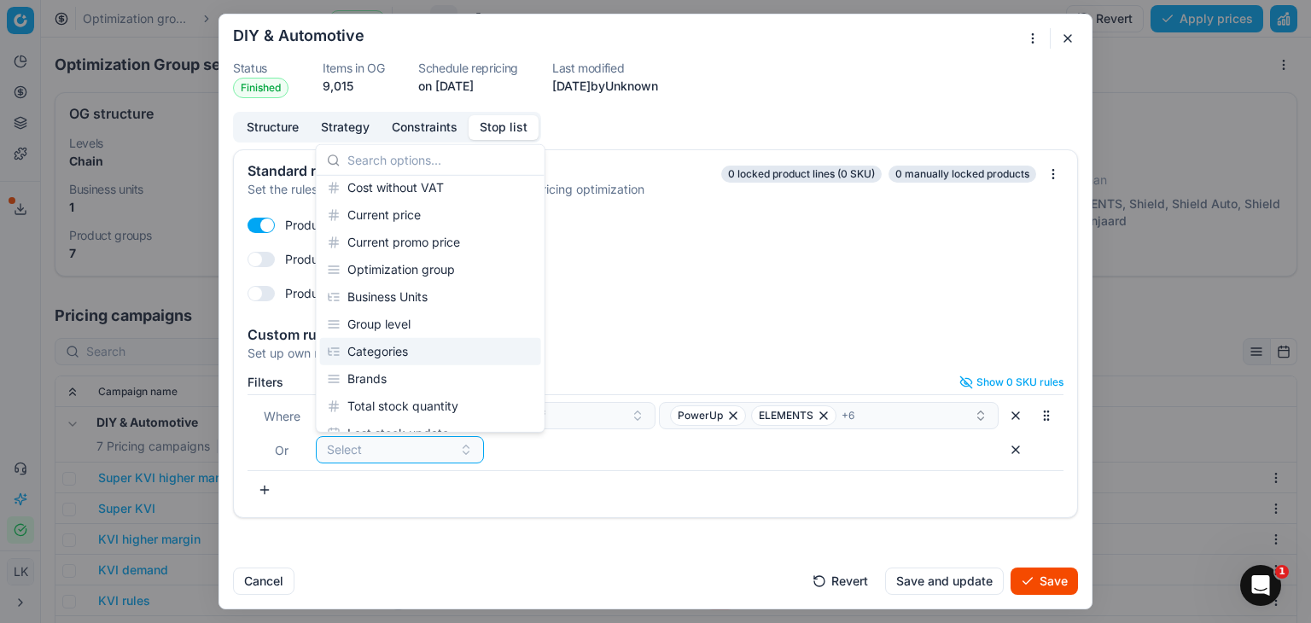
click at [414, 348] on div "Categories" at bounding box center [430, 351] width 221 height 27
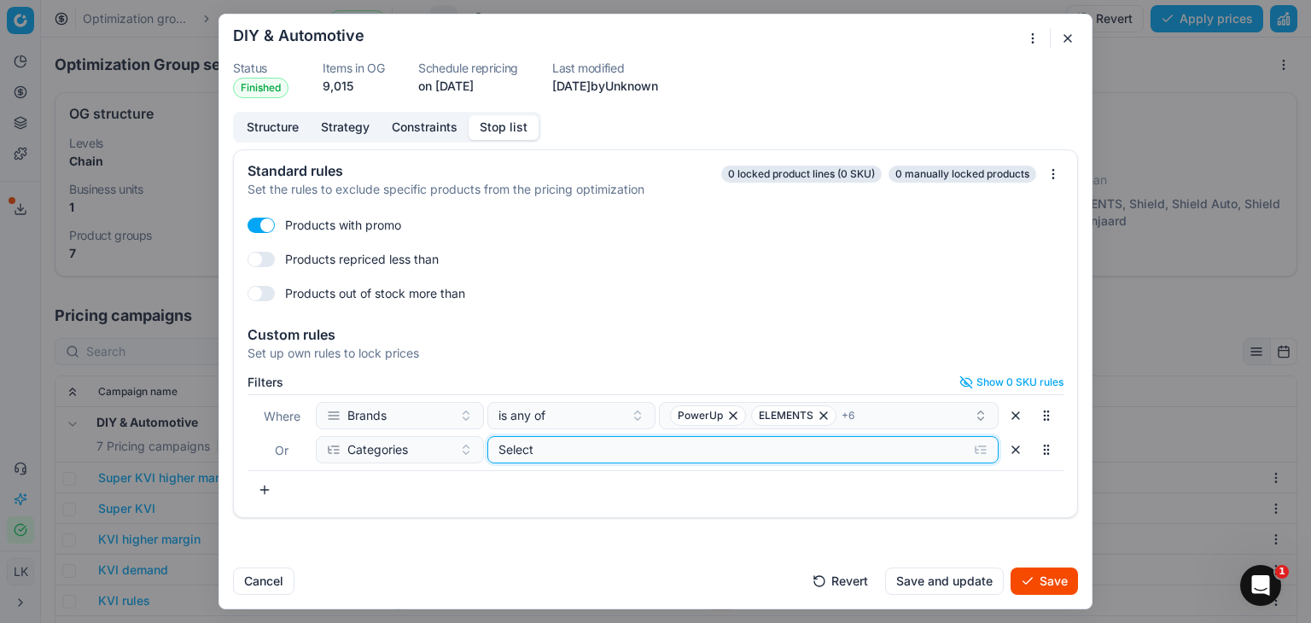
click at [581, 454] on div "Select" at bounding box center [729, 449] width 462 height 17
click at [515, 516] on input "Lifestyle" at bounding box center [519, 515] width 14 height 14
checkbox input "true"
click at [493, 521] on div "Lifestyle" at bounding box center [743, 515] width 510 height 37
click at [502, 514] on icon "button" at bounding box center [501, 514] width 3 height 7
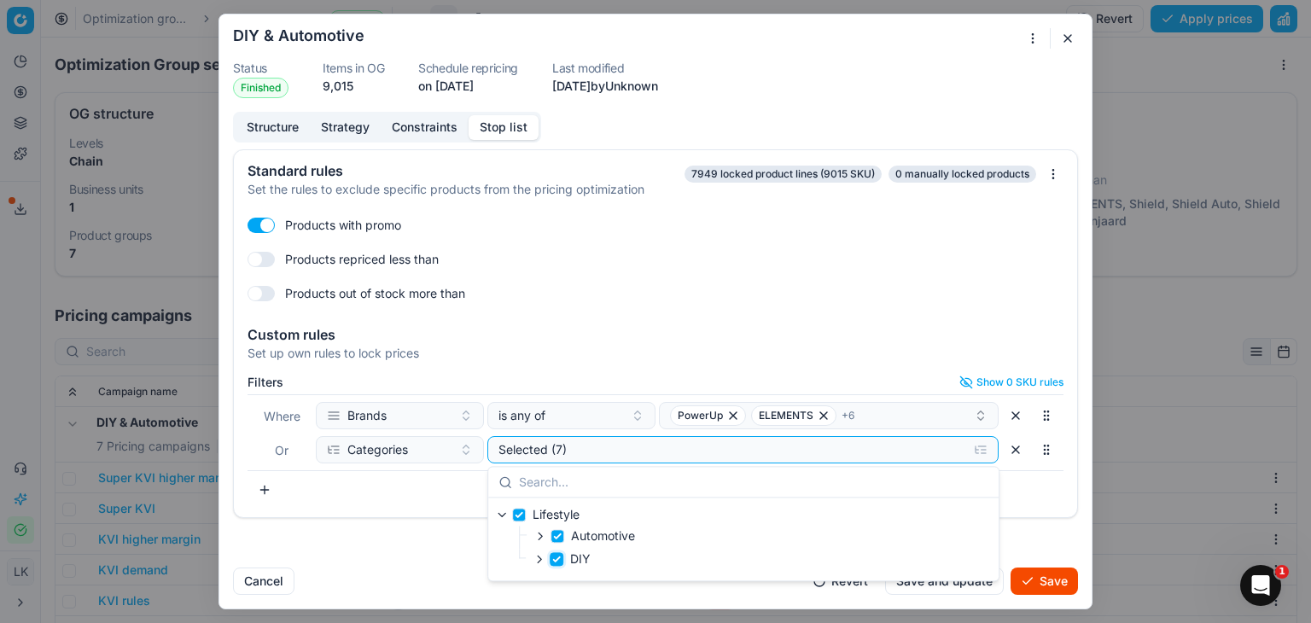
click at [558, 556] on input "DIY" at bounding box center [557, 559] width 14 height 14
checkbox input "false"
click at [1044, 527] on div "Standard rules Set the rules to exclude specific products from the pricing opti…" at bounding box center [655, 351] width 872 height 404
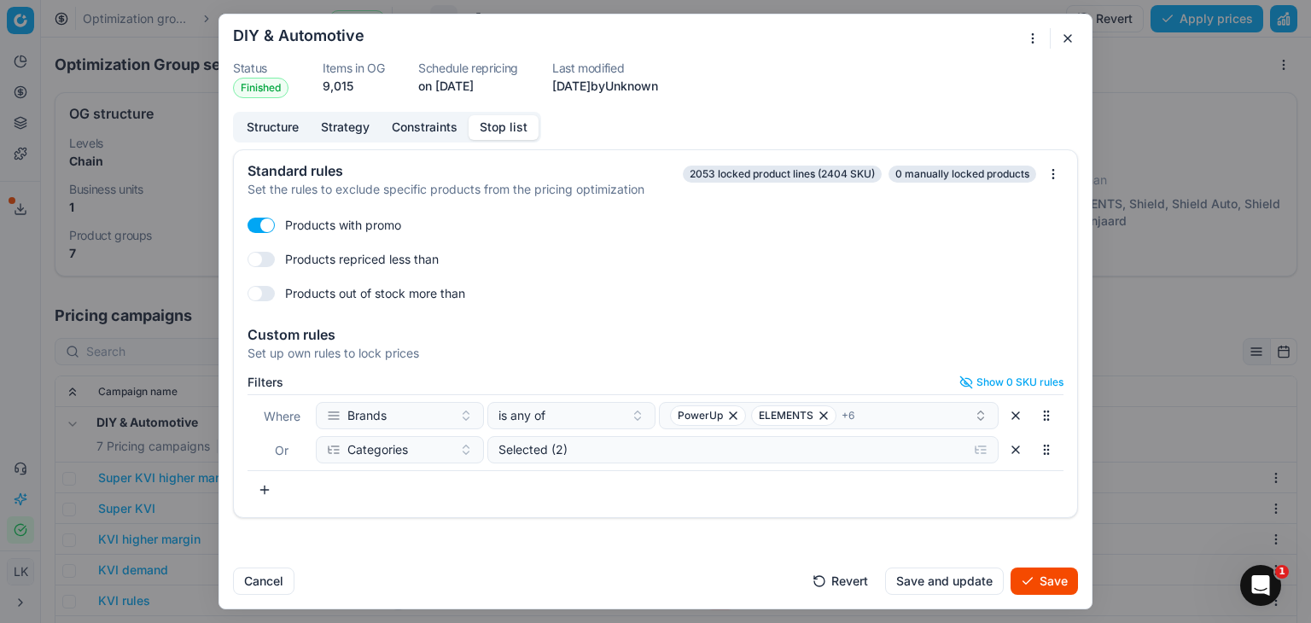
click at [958, 582] on button "Save and update" at bounding box center [944, 580] width 119 height 27
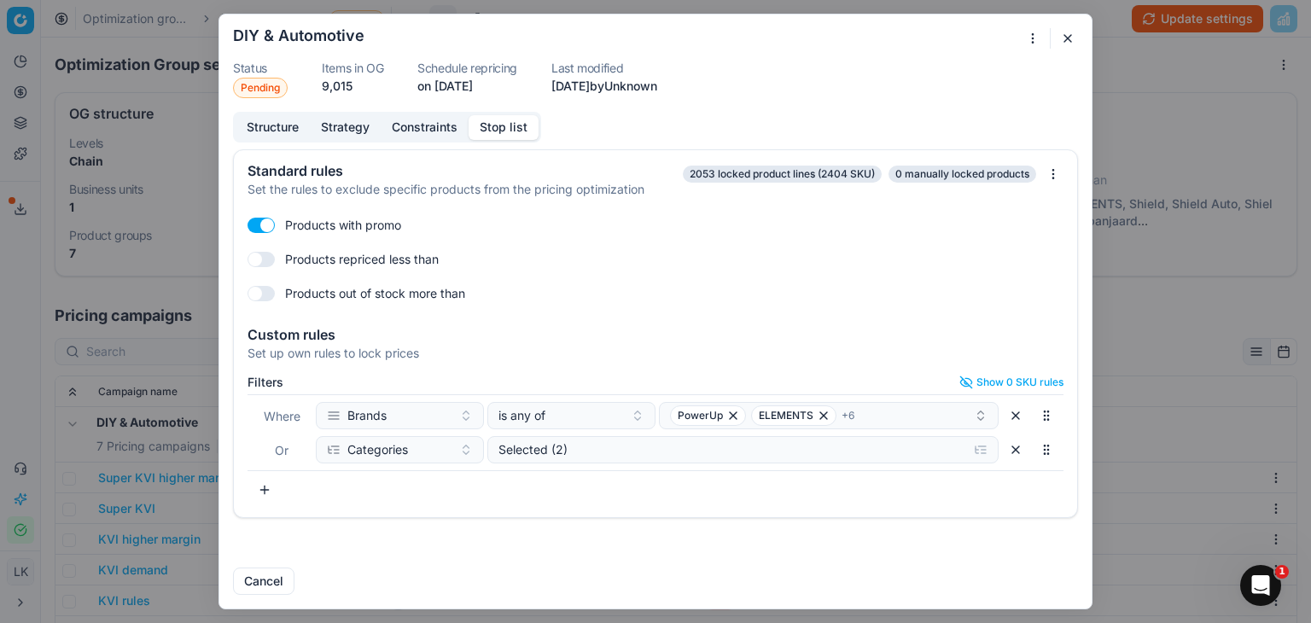
click at [1062, 32] on button "button" at bounding box center [1067, 38] width 20 height 20
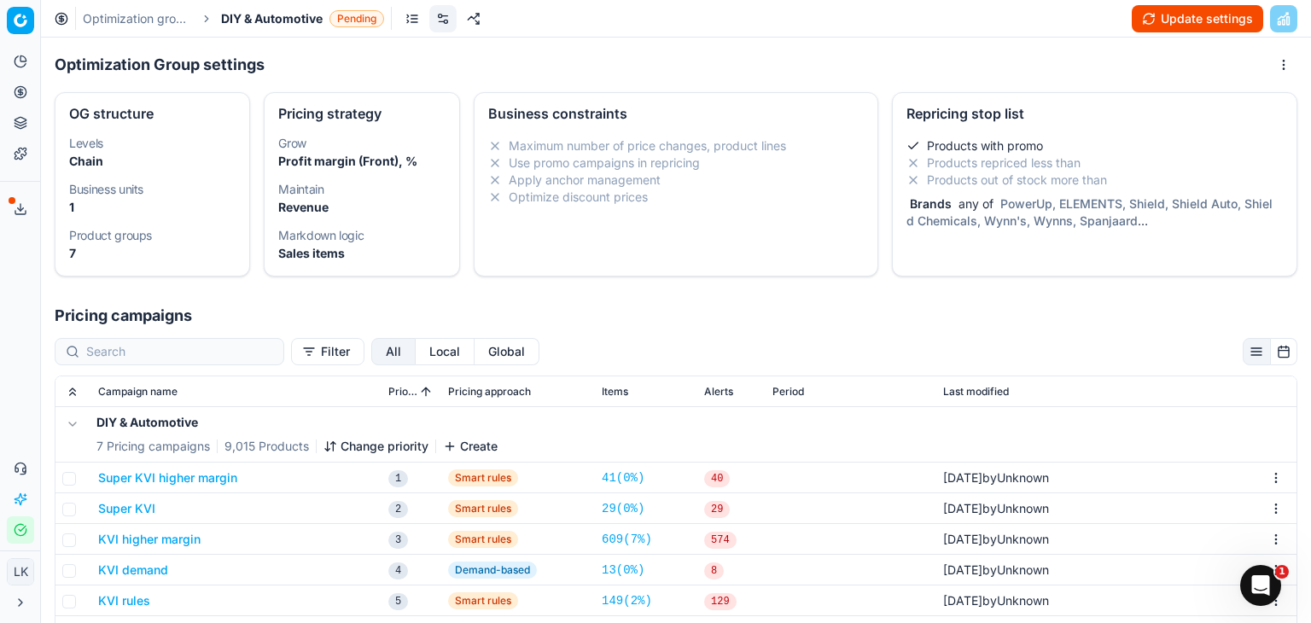
click at [1202, 19] on button "Update settings" at bounding box center [1197, 18] width 131 height 27
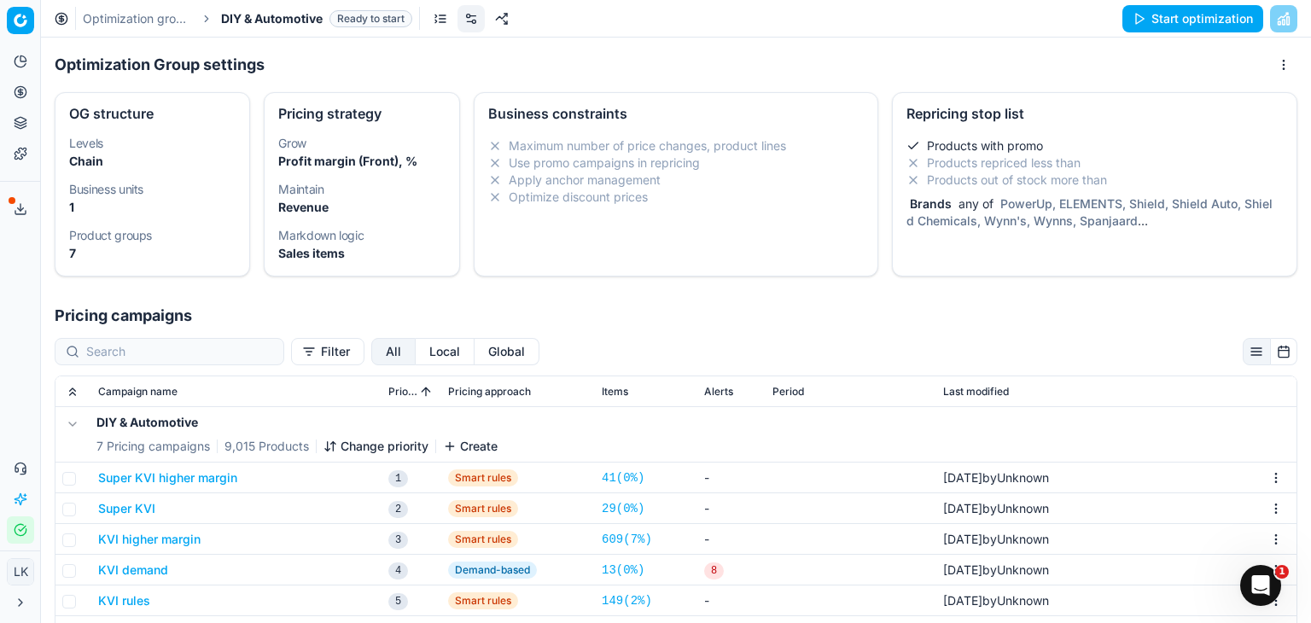
click at [1195, 23] on button "Start optimization" at bounding box center [1192, 18] width 141 height 27
